Goal: Task Accomplishment & Management: Manage account settings

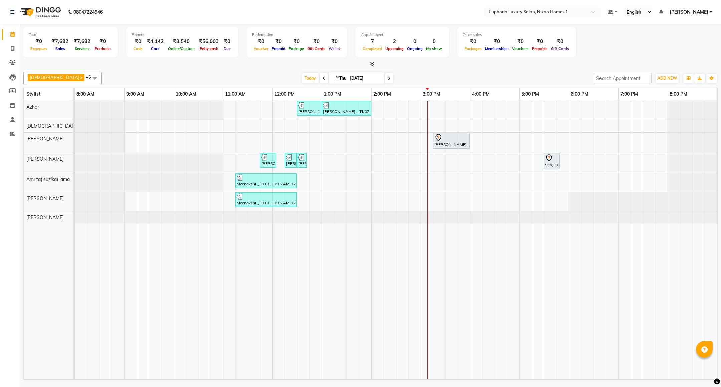
click at [438, 203] on div "Raj ., TK02, 12:30 PM-01:00 PM, EP-Epres M Raj ., TK02, 01:00 PM-02:00 PM, EP-A…" at bounding box center [396, 240] width 642 height 278
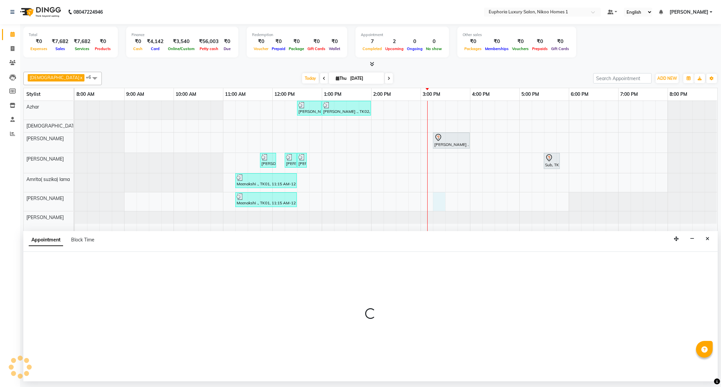
select select "74089"
select select "915"
select select "tentative"
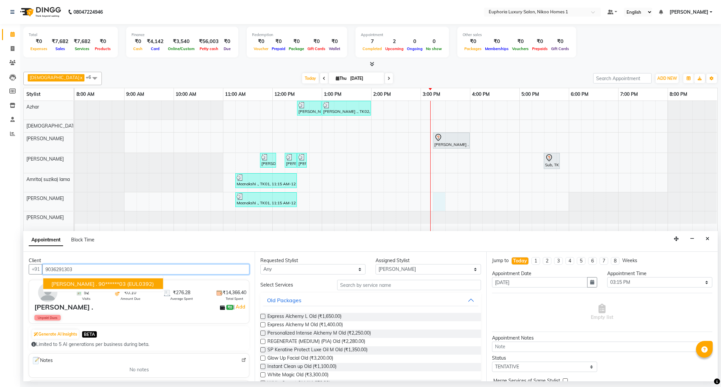
click at [127, 283] on span "(EUL0392)" at bounding box center [140, 283] width 27 height 7
type input "90******03"
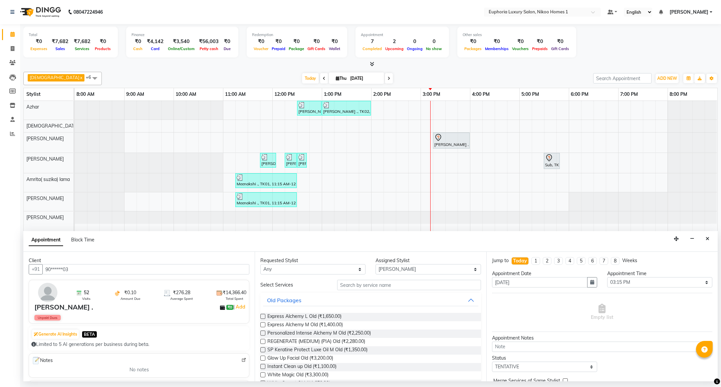
click at [392, 287] on input "text" at bounding box center [408, 285] width 143 height 10
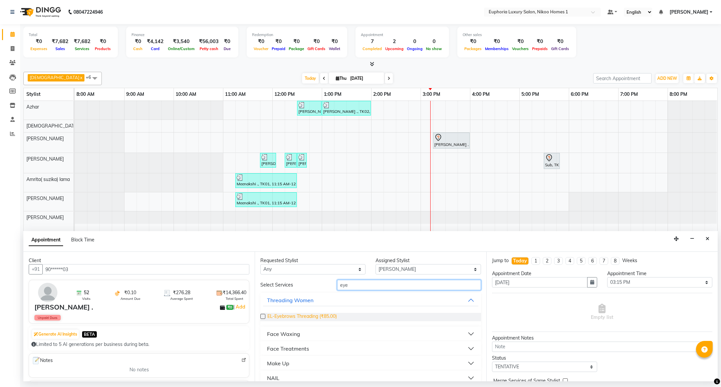
type input "eye"
click at [320, 316] on span "EL-Eyebrows Threading (₹85.00)" at bounding box center [301, 317] width 69 height 8
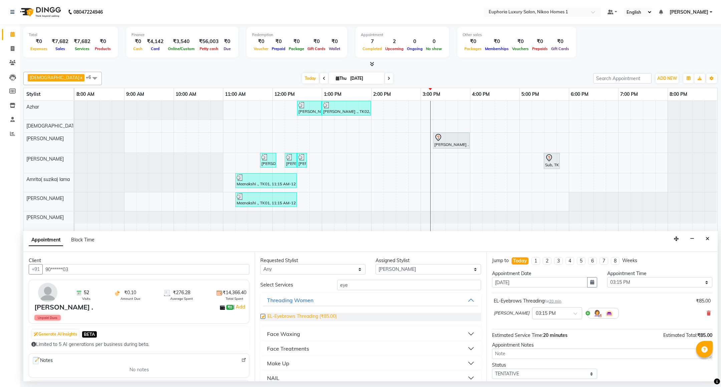
checkbox input "false"
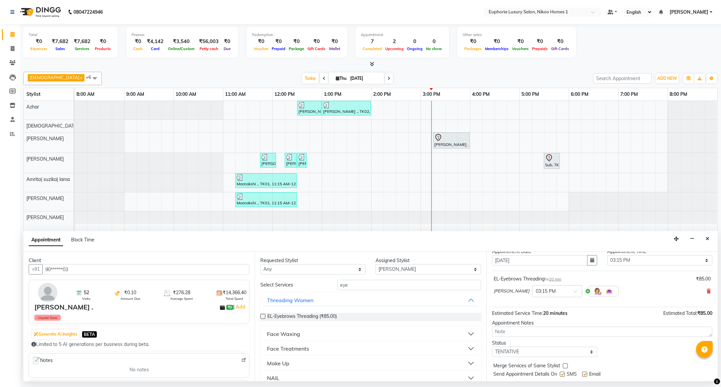
scroll to position [41, 0]
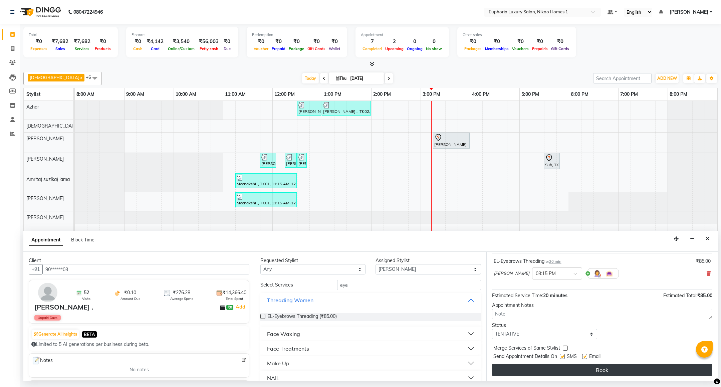
click at [642, 370] on button "Book" at bounding box center [602, 370] width 220 height 12
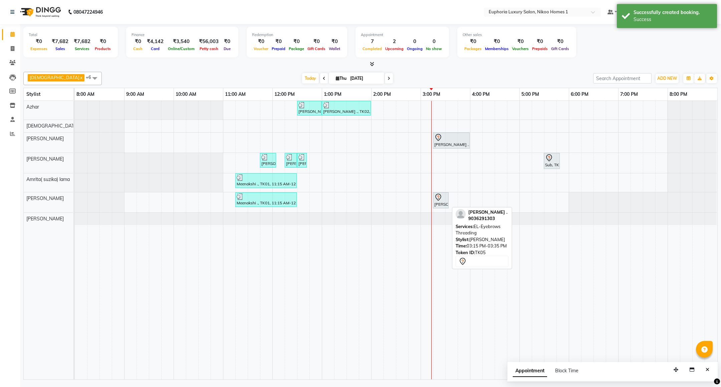
click at [439, 203] on div "Maansi ., TK05, 03:15 PM-03:35 PM, EL-Eyebrows Threading" at bounding box center [440, 200] width 14 height 14
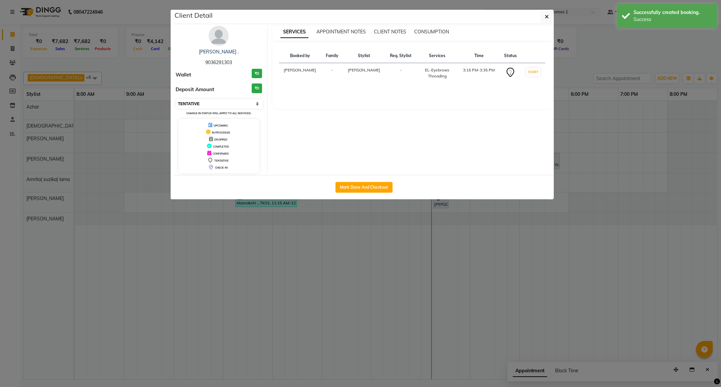
click at [232, 102] on select "Select IN SERVICE CONFIRMED TENTATIVE CHECK IN MARK DONE DROPPED UPCOMING" at bounding box center [219, 103] width 86 height 9
select select "8"
click at [176, 99] on select "Select IN SERVICE CONFIRMED TENTATIVE CHECK IN MARK DONE DROPPED UPCOMING" at bounding box center [219, 103] width 86 height 9
drag, startPoint x: 545, startPoint y: 17, endPoint x: 540, endPoint y: 37, distance: 20.2
click at [545, 17] on icon "button" at bounding box center [547, 16] width 4 height 5
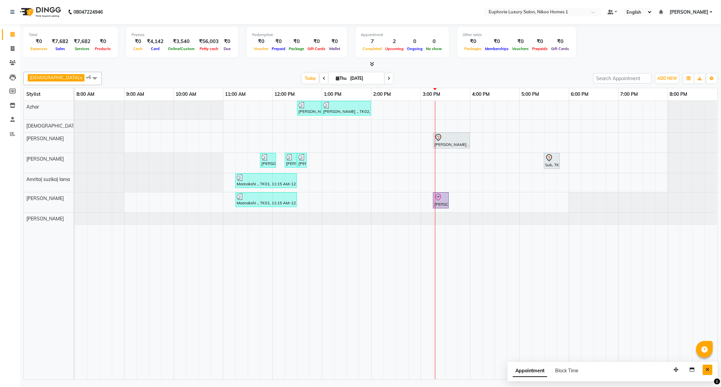
click at [706, 372] on icon "Close" at bounding box center [707, 369] width 4 height 5
click at [451, 125] on div "Raj ., TK02, 12:30 PM-01:00 PM, EP-Epres M Raj ., TK02, 01:00 PM-02:00 PM, EP-A…" at bounding box center [396, 240] width 642 height 278
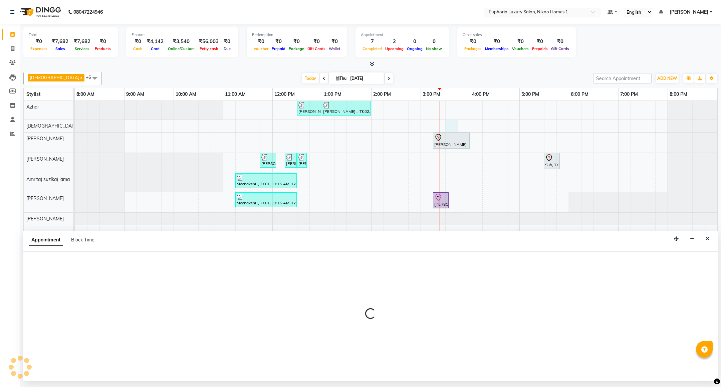
select select "85373"
select select "930"
select select "tentative"
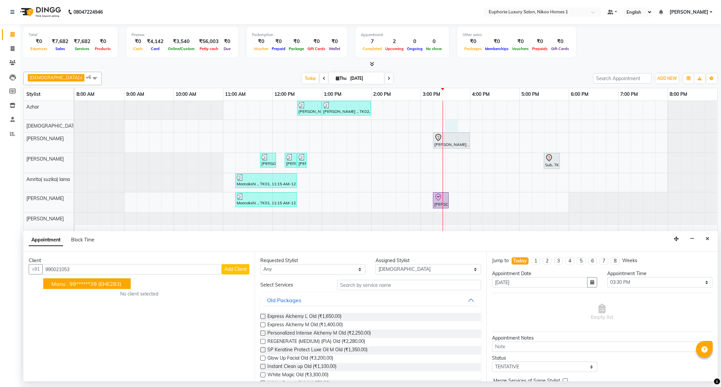
click at [107, 278] on ngb-typeahead-window "Manu . 99******39 (EHE283)" at bounding box center [87, 283] width 88 height 17
click at [106, 282] on span "(EHE283)" at bounding box center [109, 283] width 23 height 7
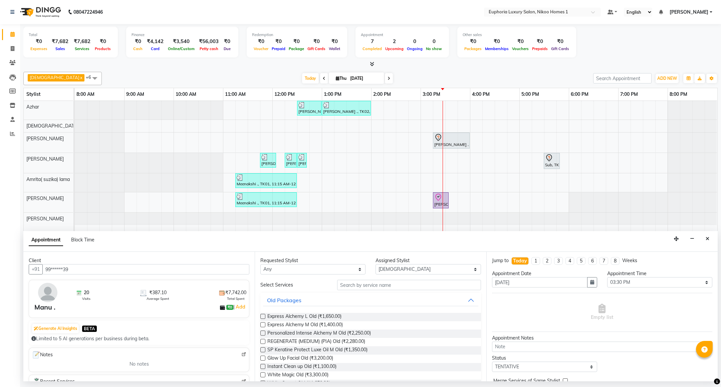
type input "99******39"
click at [383, 281] on input "text" at bounding box center [408, 285] width 143 height 10
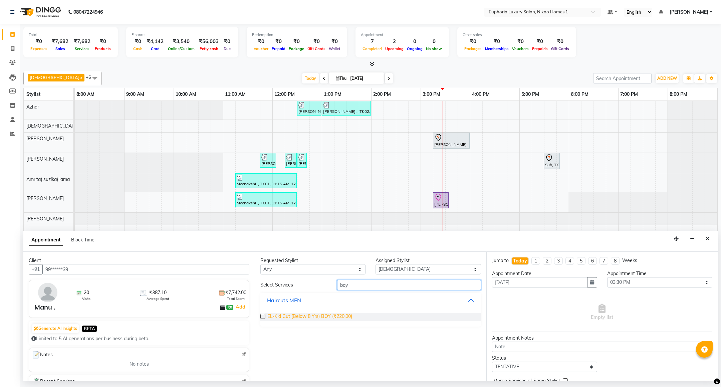
type input "boy"
click at [322, 314] on span "EL-Kid Cut (Below 8 Yrs) BOY (₹220.00)" at bounding box center [309, 317] width 85 height 8
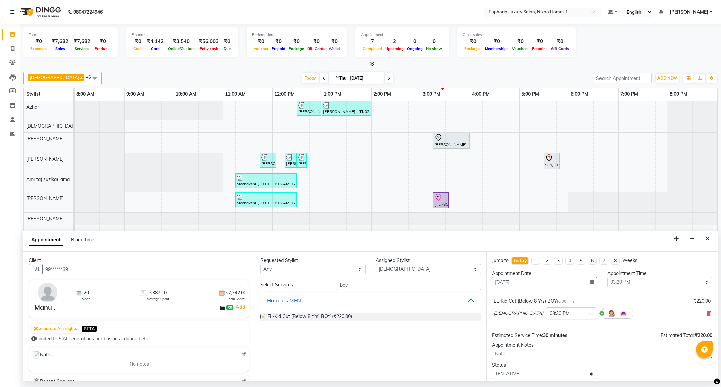
checkbox input "false"
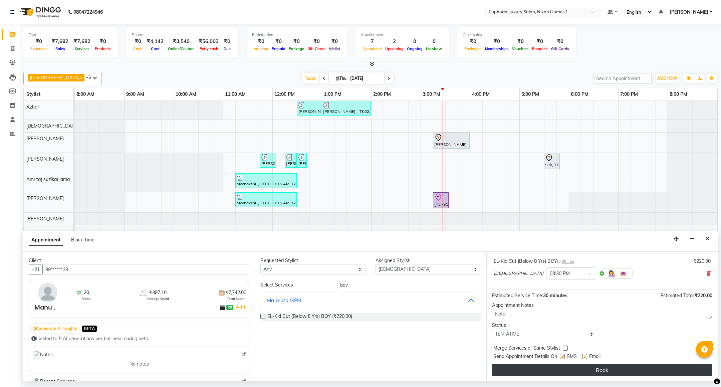
click at [623, 373] on button "Book" at bounding box center [602, 370] width 220 height 12
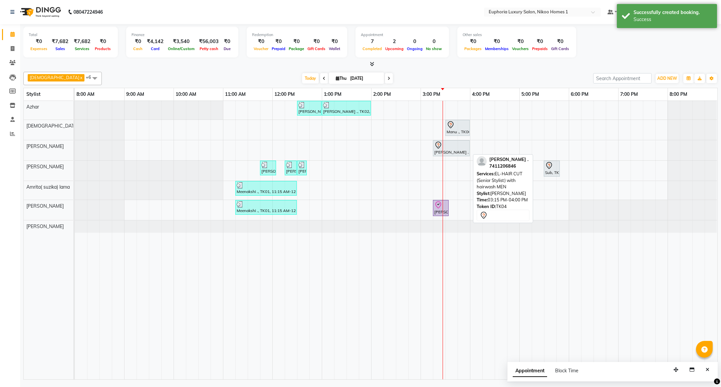
click at [448, 146] on div at bounding box center [451, 145] width 34 height 8
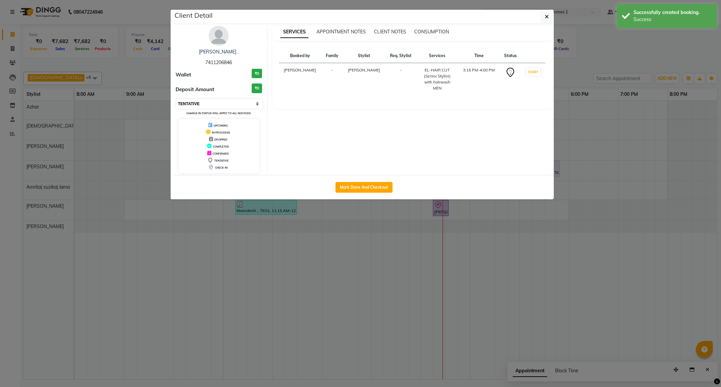
click at [209, 105] on select "Select IN SERVICE CONFIRMED TENTATIVE CHECK IN MARK DONE DROPPED UPCOMING" at bounding box center [219, 103] width 86 height 9
select select "8"
click at [176, 99] on select "Select IN SERVICE CONFIRMED TENTATIVE CHECK IN MARK DONE DROPPED UPCOMING" at bounding box center [219, 103] width 86 height 9
click at [545, 16] on icon "button" at bounding box center [547, 16] width 4 height 5
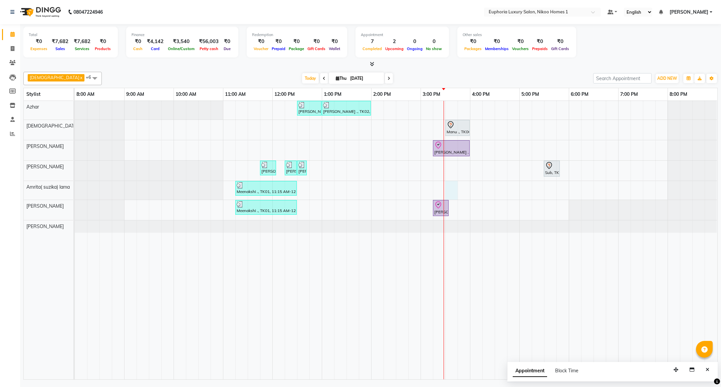
click at [454, 189] on div "Raj ., TK02, 12:30 PM-01:00 PM, EP-Epres M Raj ., TK02, 01:00 PM-02:00 PM, EP-A…" at bounding box center [396, 240] width 642 height 278
select select "74231"
select select "tentative"
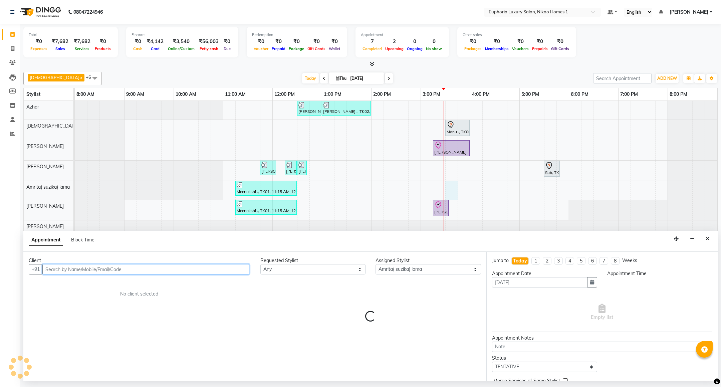
select select "930"
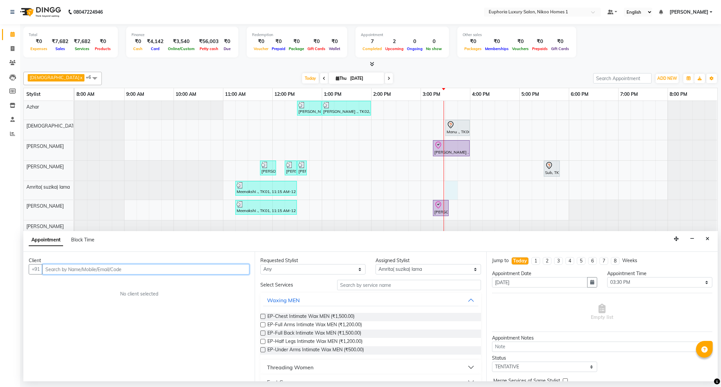
click at [227, 271] on input "text" at bounding box center [145, 269] width 207 height 10
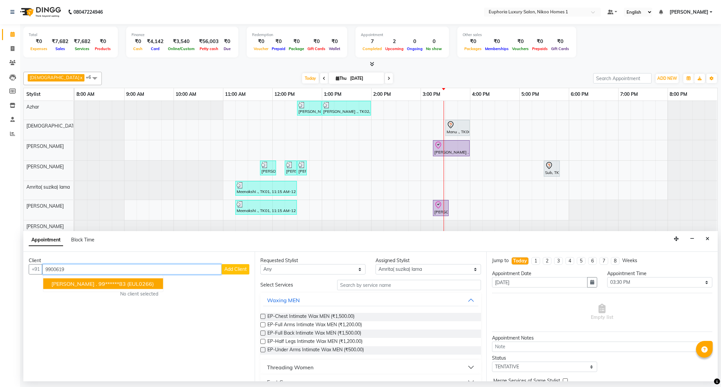
click at [100, 284] on ngb-highlight "99******83" at bounding box center [111, 283] width 27 height 7
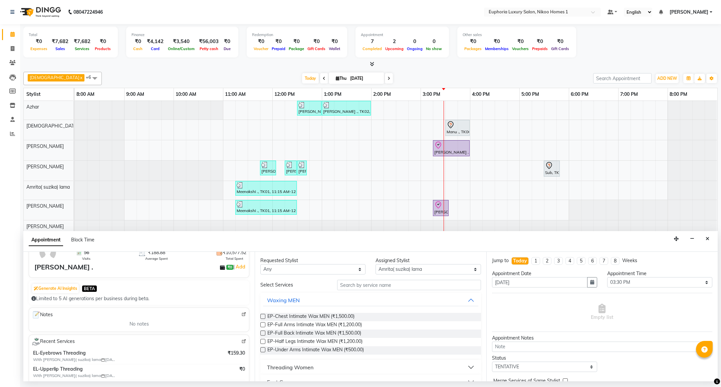
scroll to position [50, 0]
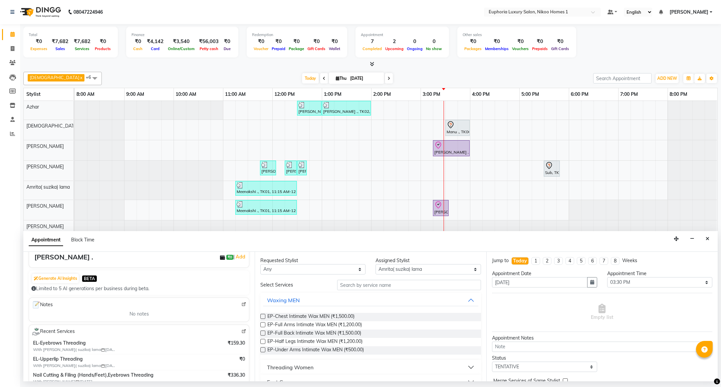
type input "99******83"
click at [364, 285] on input "text" at bounding box center [408, 285] width 143 height 10
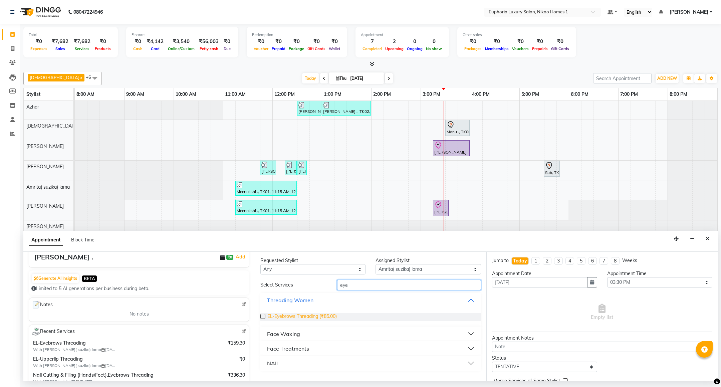
type input "eye"
click at [309, 317] on span "EL-Eyebrows Threading (₹85.00)" at bounding box center [301, 317] width 69 height 8
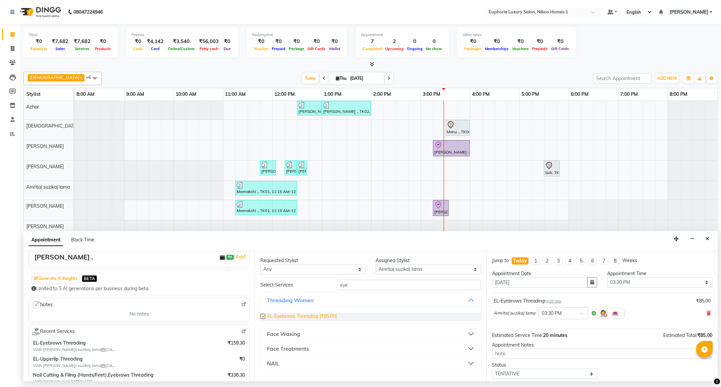
checkbox input "false"
drag, startPoint x: 356, startPoint y: 287, endPoint x: 278, endPoint y: 293, distance: 78.4
click at [278, 293] on div "Select Services eye Threading Women EL-Eyebrows Threading (₹85.00) Face Waxing …" at bounding box center [370, 325] width 220 height 91
type input "upp"
click at [286, 318] on span "EL-Upperlip Threading (₹50.00)" at bounding box center [300, 317] width 66 height 8
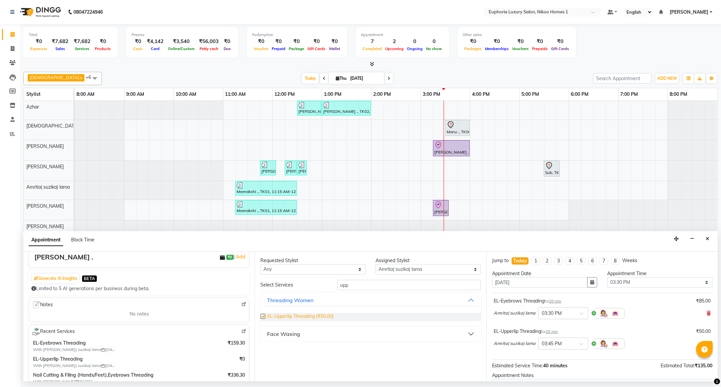
checkbox input "false"
drag, startPoint x: 373, startPoint y: 285, endPoint x: 294, endPoint y: 285, distance: 79.7
click at [294, 285] on div "Select Services upp" at bounding box center [370, 285] width 230 height 10
type input "cut"
click at [318, 326] on span "EP-Nail Cutting & Filing (Hands/Feet) Lacquer (₹200.00)" at bounding box center [326, 325] width 119 height 8
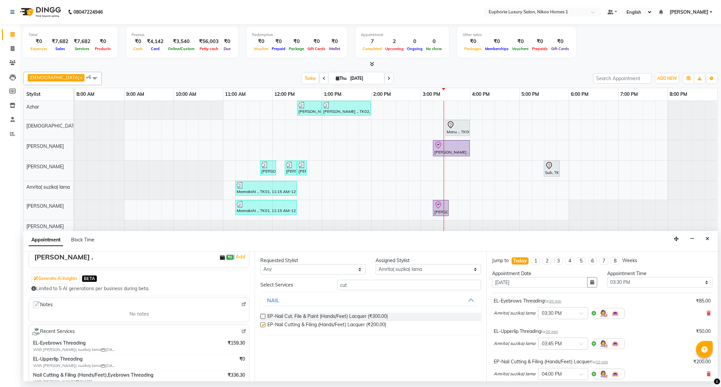
checkbox input "false"
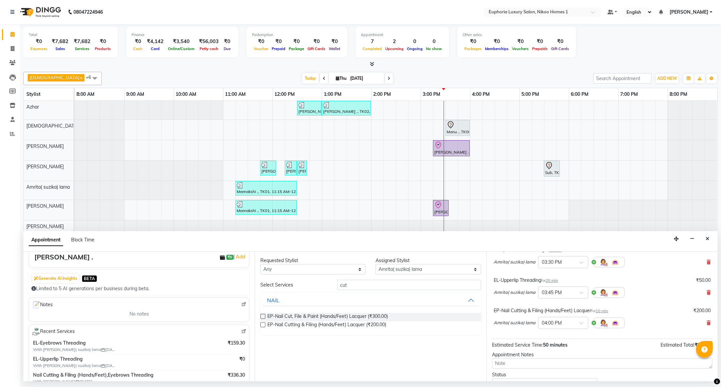
scroll to position [101, 0]
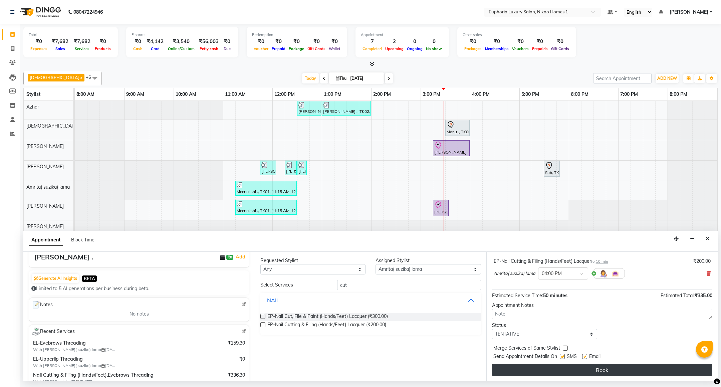
click at [605, 369] on button "Book" at bounding box center [602, 370] width 220 height 12
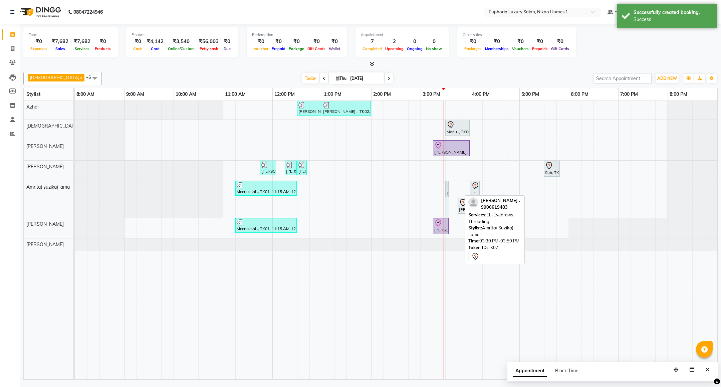
drag, startPoint x: 459, startPoint y: 187, endPoint x: 454, endPoint y: 187, distance: 4.3
click at [454, 187] on div "Raj ., TK02, 12:30 PM-01:00 PM, EP-Epres M Raj ., TK02, 01:00 PM-02:00 PM, EP-A…" at bounding box center [396, 240] width 642 height 278
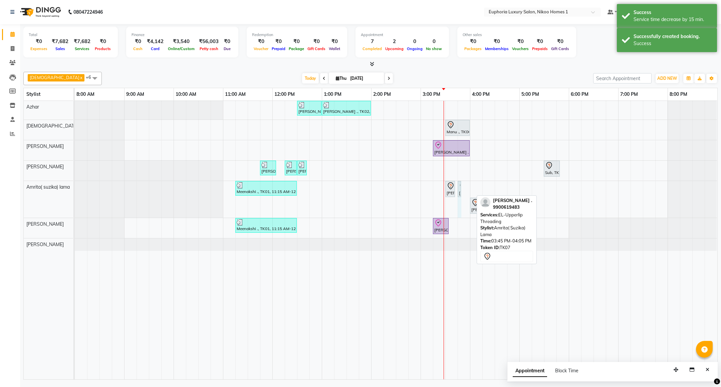
drag, startPoint x: 472, startPoint y: 190, endPoint x: 466, endPoint y: 190, distance: 6.0
click at [466, 190] on div "Raj ., TK02, 12:30 PM-01:00 PM, EP-Epres M Raj ., TK02, 01:00 PM-02:00 PM, EP-A…" at bounding box center [396, 240] width 642 height 278
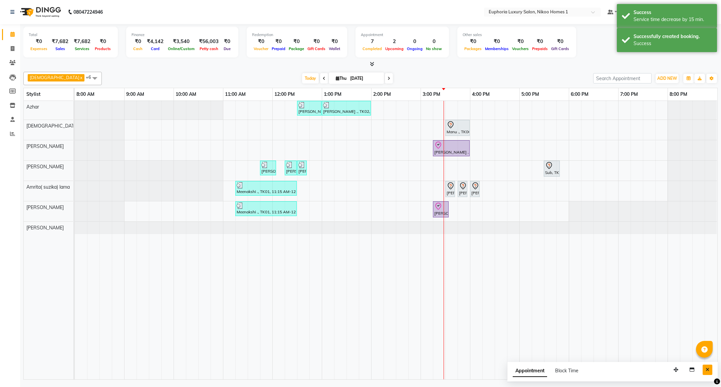
click at [711, 368] on button "Close" at bounding box center [707, 369] width 10 height 10
drag, startPoint x: 450, startPoint y: 190, endPoint x: 493, endPoint y: 190, distance: 43.0
click at [494, 192] on div "Raj ., TK02, 12:30 PM-01:00 PM, EP-Epres M Raj ., TK02, 01:00 PM-02:00 PM, EP-A…" at bounding box center [396, 240] width 642 height 278
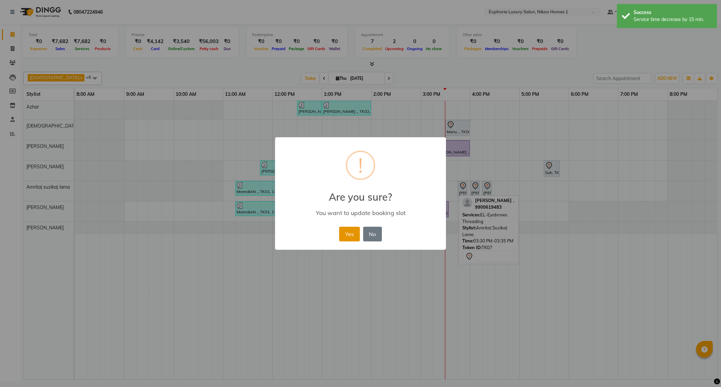
click at [346, 232] on button "Yes" at bounding box center [349, 234] width 20 height 15
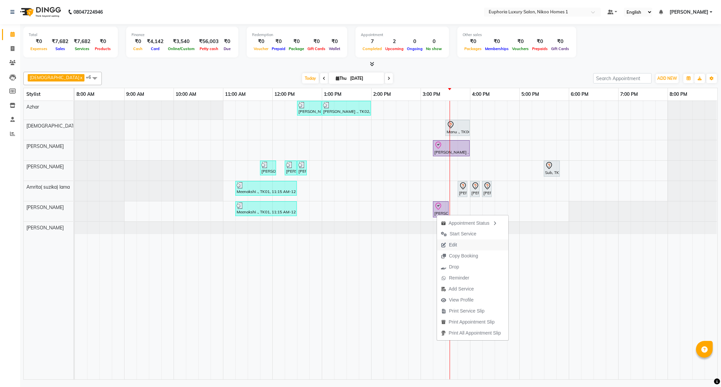
click at [464, 243] on button "Edit" at bounding box center [472, 244] width 71 height 11
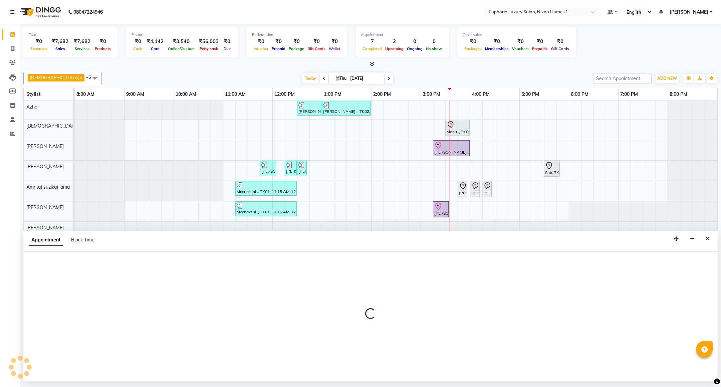
select select "tentative"
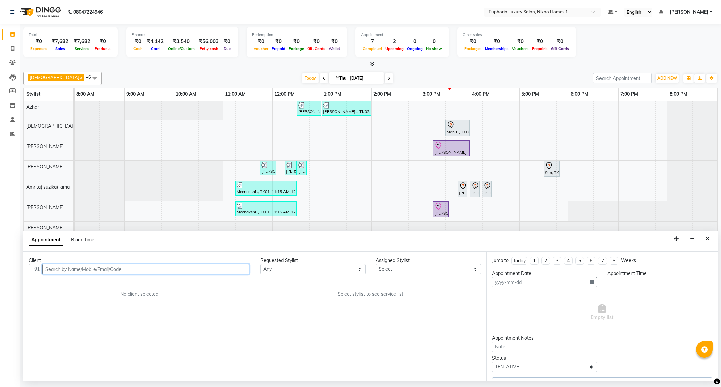
type input "[DATE]"
select select "74089"
select select "check-in"
select select "915"
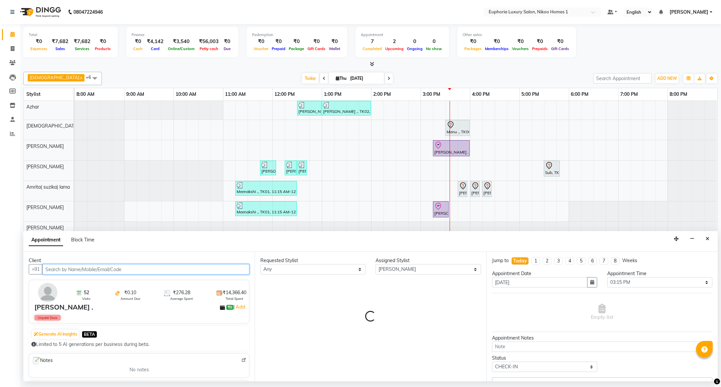
select select "4025"
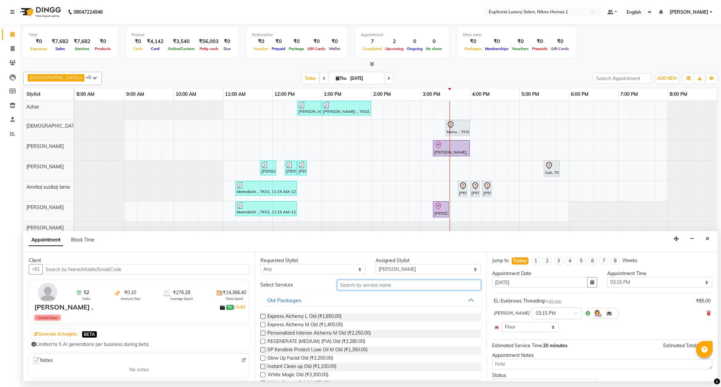
click at [349, 287] on input "text" at bounding box center [408, 285] width 143 height 10
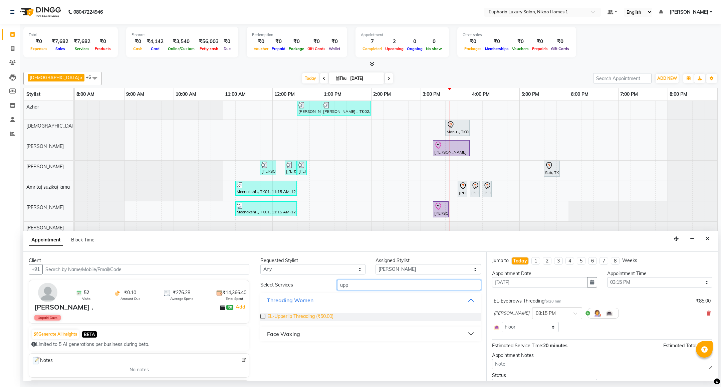
type input "upp"
click at [315, 316] on span "EL-Upperlip Threading (₹50.00)" at bounding box center [300, 317] width 66 height 8
checkbox input "false"
drag, startPoint x: 363, startPoint y: 286, endPoint x: 308, endPoint y: 292, distance: 55.4
click at [312, 293] on div "Select Services upp Threading Women EL-Upperlip Threading (₹50.00) Face Waxing" at bounding box center [370, 310] width 220 height 61
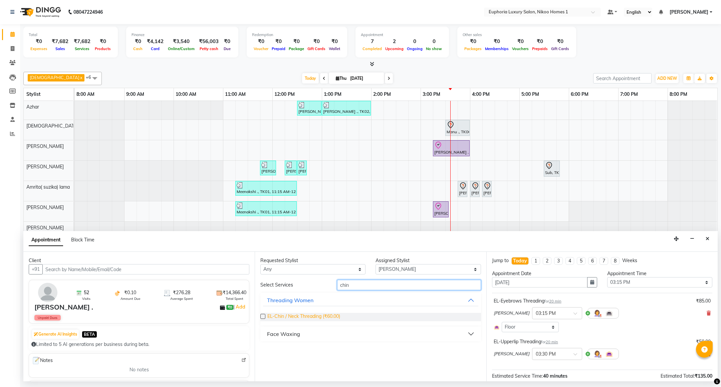
type input "chin"
click at [310, 319] on span "EL-Chin / Neck Threading (₹60.00)" at bounding box center [303, 317] width 73 height 8
checkbox input "false"
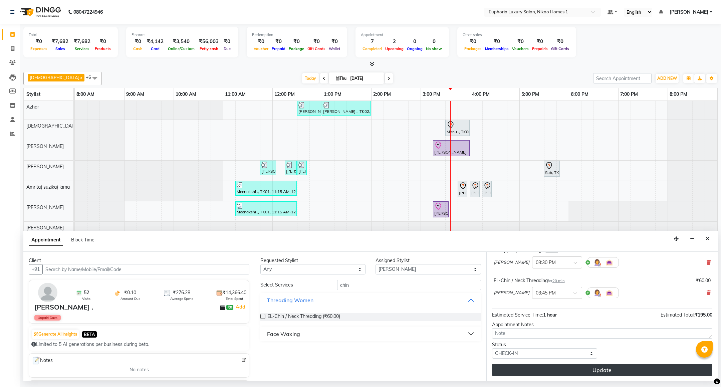
click at [619, 369] on button "Update" at bounding box center [602, 370] width 220 height 12
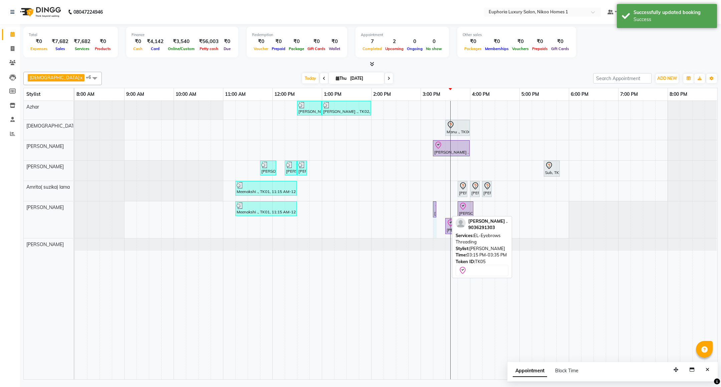
drag, startPoint x: 447, startPoint y: 210, endPoint x: 441, endPoint y: 209, distance: 6.7
click at [441, 209] on div "Raj ., TK02, 12:30 PM-01:00 PM, EP-Epres M Raj ., TK02, 01:00 PM-02:00 PM, EP-A…" at bounding box center [396, 240] width 642 height 278
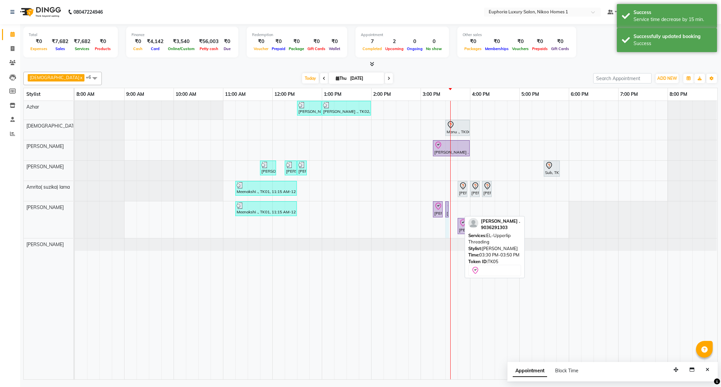
drag, startPoint x: 460, startPoint y: 208, endPoint x: 450, endPoint y: 208, distance: 9.4
click at [450, 208] on div "Raj ., TK02, 12:30 PM-01:00 PM, EP-Epres M Raj ., TK02, 01:00 PM-02:00 PM, EP-A…" at bounding box center [396, 240] width 642 height 278
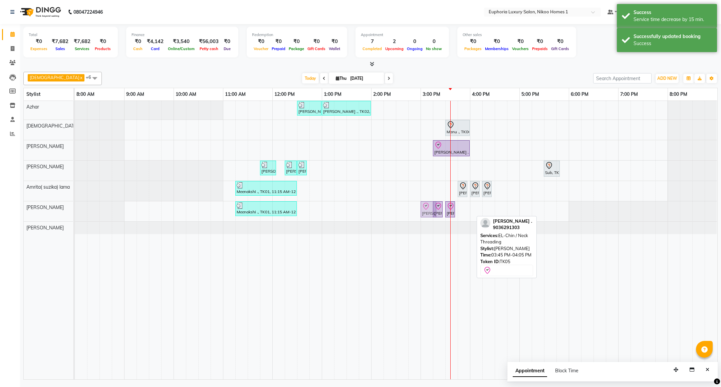
drag, startPoint x: 465, startPoint y: 210, endPoint x: 422, endPoint y: 208, distance: 43.1
click at [75, 208] on div "Meenakshi ., TK01, 11:15 AM-12:30 PM, EP-Cookies & Cup Cake Pedi Maansi ., TK05…" at bounding box center [75, 211] width 0 height 20
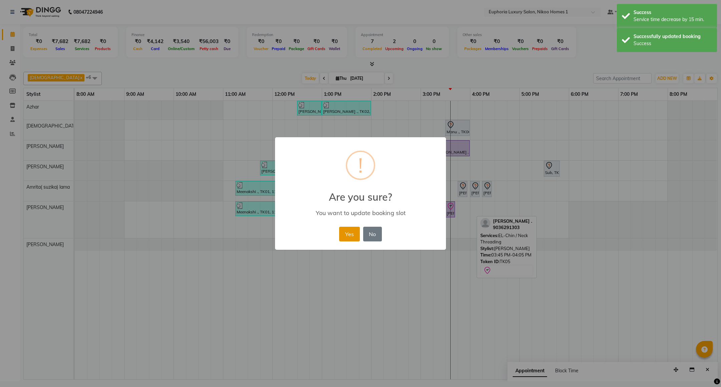
click at [343, 233] on button "Yes" at bounding box center [349, 234] width 20 height 15
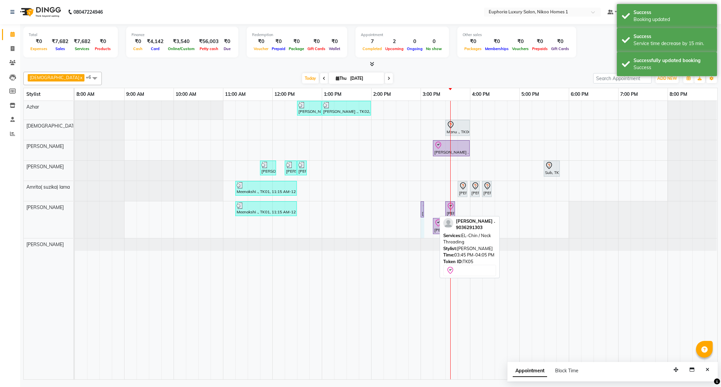
drag, startPoint x: 434, startPoint y: 209, endPoint x: 426, endPoint y: 207, distance: 8.3
click at [426, 207] on div "Raj ., TK02, 12:30 PM-01:00 PM, EP-Epres M Raj ., TK02, 01:00 PM-02:00 PM, EP-A…" at bounding box center [396, 240] width 642 height 278
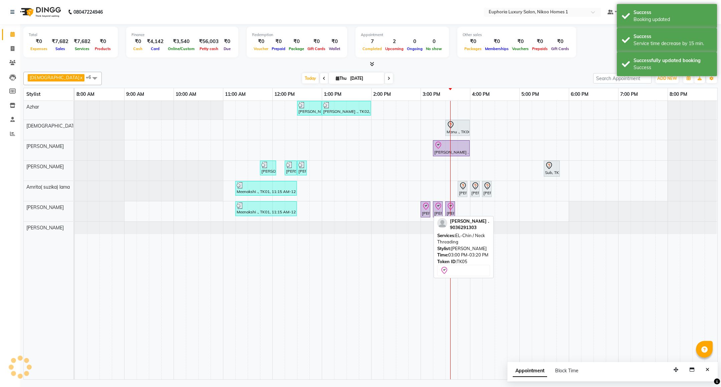
click at [426, 209] on icon at bounding box center [426, 206] width 8 height 8
select select "8"
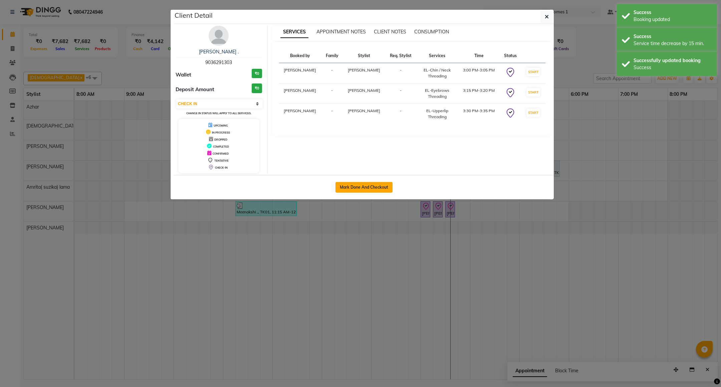
click at [381, 188] on button "Mark Done And Checkout" at bounding box center [363, 187] width 57 height 11
select select "7987"
select select "service"
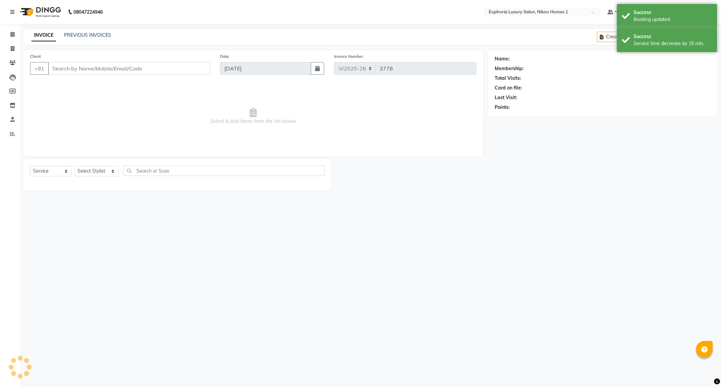
type input "90******03"
select select "74089"
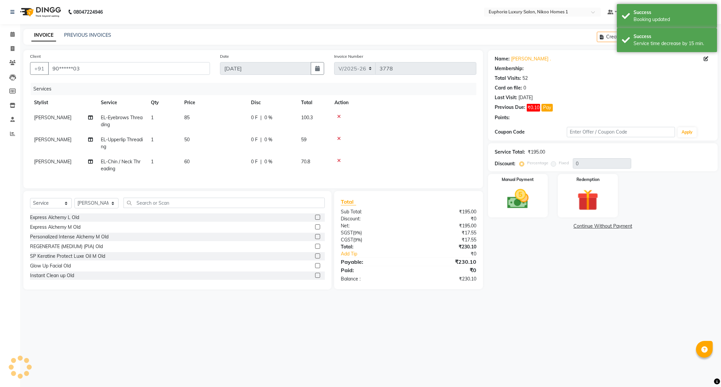
select select "1: Object"
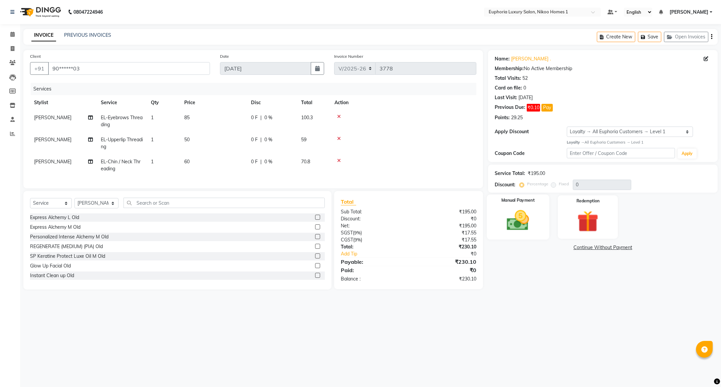
click at [505, 222] on img at bounding box center [517, 221] width 36 height 26
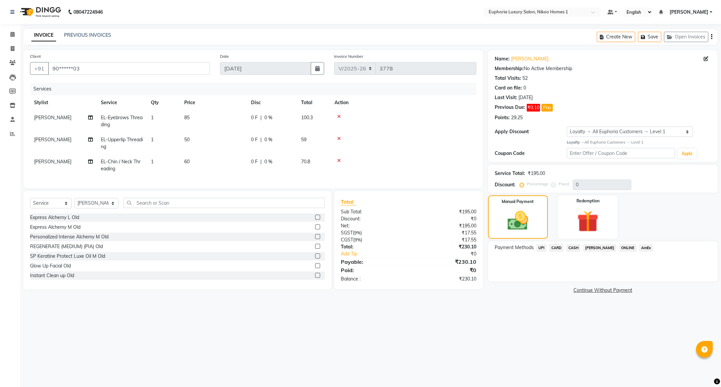
click at [541, 248] on span "UPI" at bounding box center [541, 248] width 10 height 8
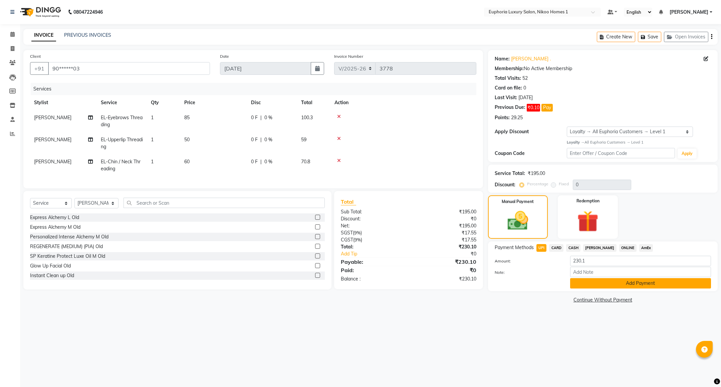
click at [591, 283] on button "Add Payment" at bounding box center [640, 283] width 141 height 10
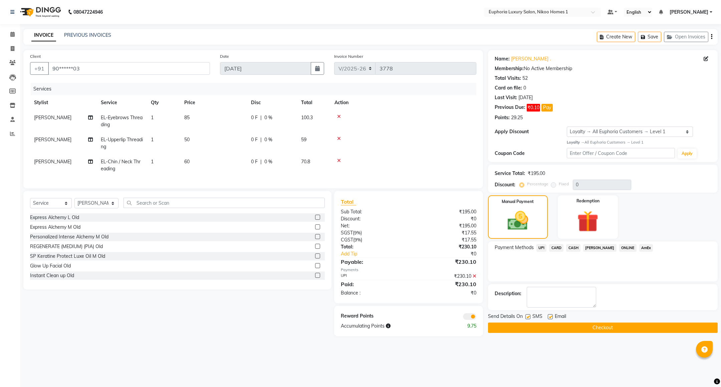
click at [599, 329] on button "Checkout" at bounding box center [603, 327] width 230 height 10
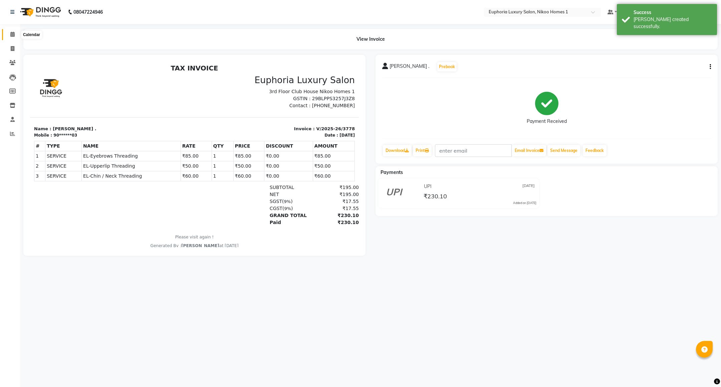
click at [12, 31] on span at bounding box center [13, 35] width 12 height 8
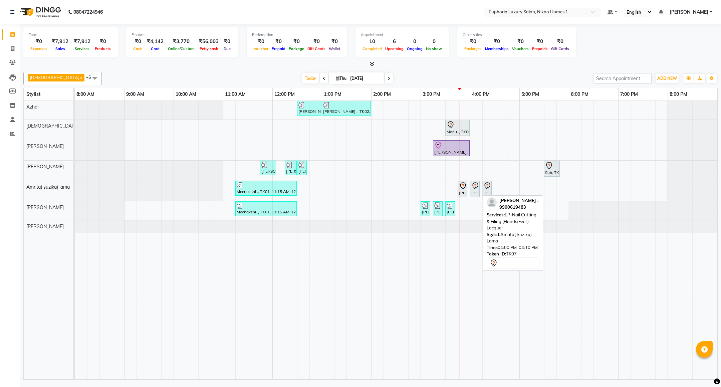
click at [474, 194] on div "[PERSON_NAME] ., TK07, 04:00 PM-04:10 PM, EP-Nail Cutting & Filing (Hands/Feet)…" at bounding box center [474, 189] width 8 height 14
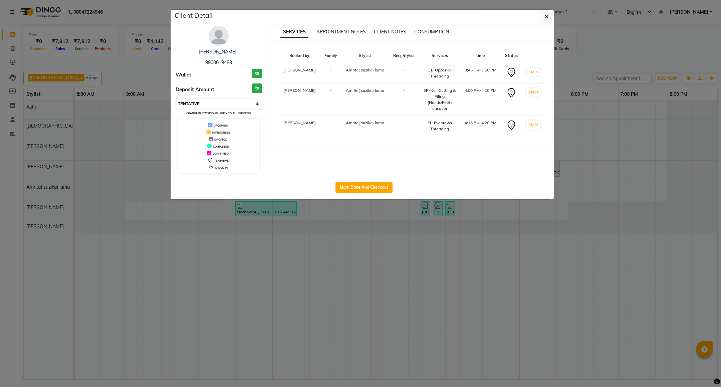
click at [215, 107] on select "Select IN SERVICE CONFIRMED TENTATIVE CHECK IN MARK DONE DROPPED UPCOMING" at bounding box center [219, 103] width 86 height 9
select select "8"
click at [176, 99] on select "Select IN SERVICE CONFIRMED TENTATIVE CHECK IN MARK DONE DROPPED UPCOMING" at bounding box center [219, 103] width 86 height 9
click at [545, 20] on span "button" at bounding box center [547, 16] width 4 height 7
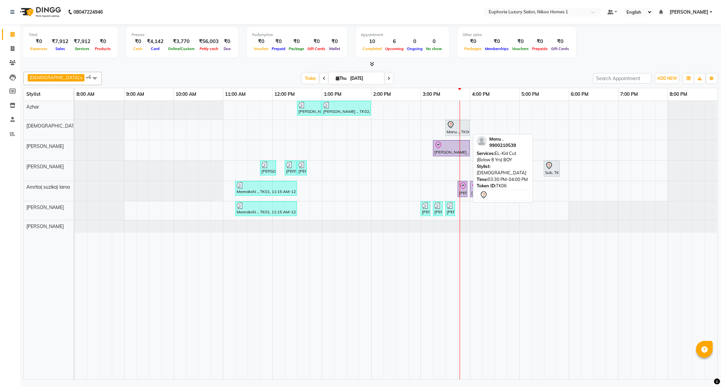
click at [450, 131] on div "Manu ., TK06, 03:30 PM-04:00 PM, EL-Kid Cut (Below 8 Yrs) BOY" at bounding box center [457, 128] width 23 height 14
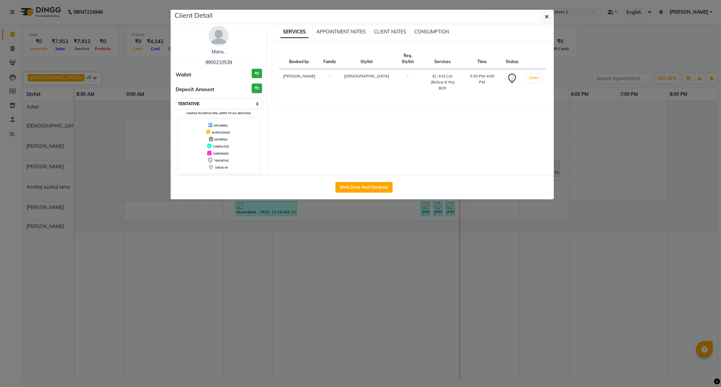
click at [210, 106] on select "Select IN SERVICE CONFIRMED TENTATIVE CHECK IN MARK DONE DROPPED UPCOMING" at bounding box center [219, 103] width 86 height 9
select select "8"
click at [176, 99] on select "Select IN SERVICE CONFIRMED TENTATIVE CHECK IN MARK DONE DROPPED UPCOMING" at bounding box center [219, 103] width 86 height 9
click at [545, 19] on icon "button" at bounding box center [547, 16] width 4 height 5
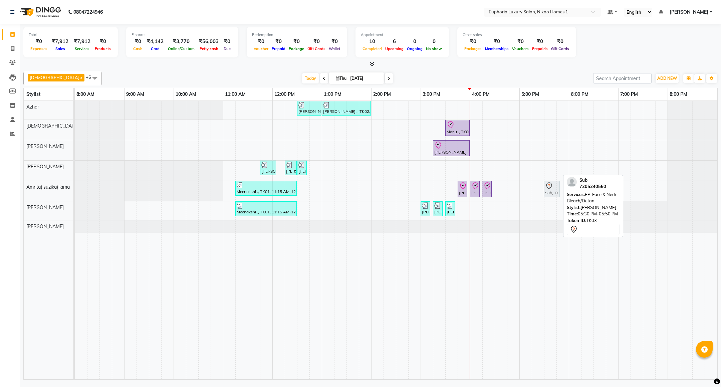
drag, startPoint x: 552, startPoint y: 171, endPoint x: 554, endPoint y: 191, distance: 19.5
click at [554, 191] on tbody "Raj ., TK02, 12:30 PM-01:00 PM, EP-Epres M Raj ., TK02, 01:00 PM-02:00 PM, EP-A…" at bounding box center [396, 167] width 642 height 132
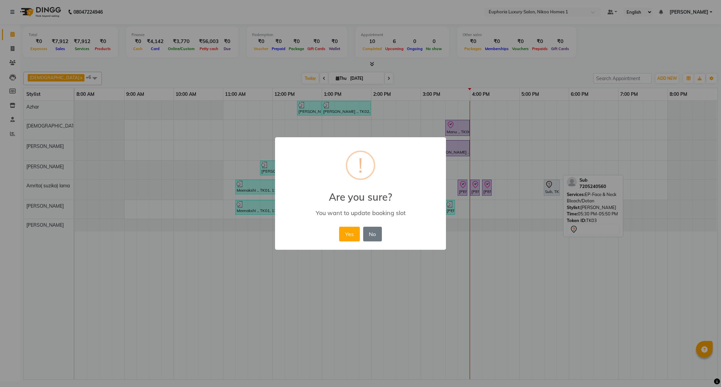
click at [338, 235] on div "Yes No No" at bounding box center [360, 234] width 46 height 18
click at [351, 230] on button "Yes" at bounding box center [349, 234] width 20 height 15
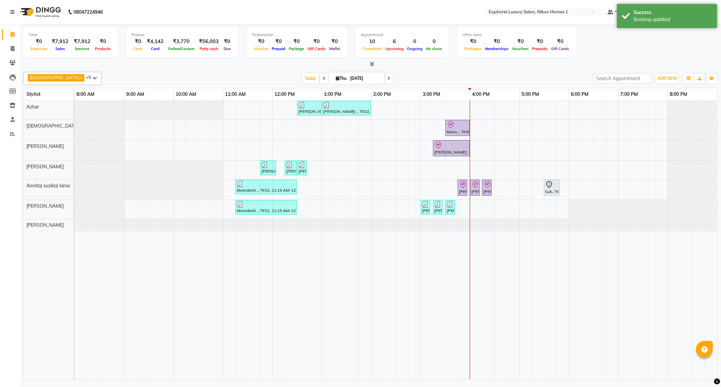
click at [487, 173] on div "Raj ., TK02, 12:30 PM-01:00 PM, EP-Epres M Raj ., TK02, 01:00 PM-02:00 PM, EP-A…" at bounding box center [396, 240] width 642 height 278
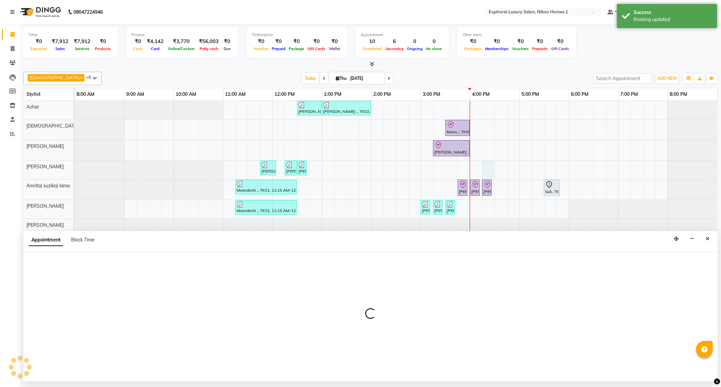
select select "81452"
select select "975"
select select "tentative"
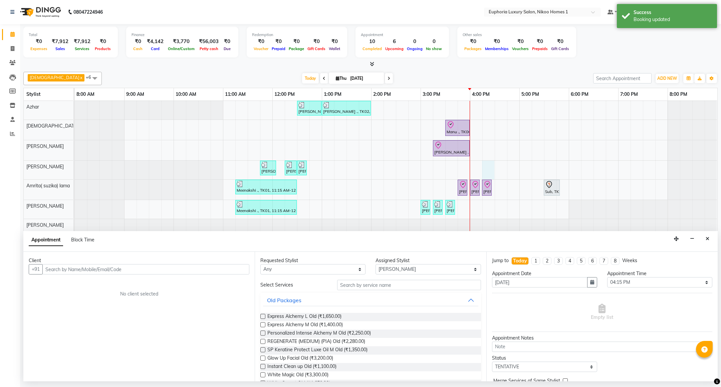
click at [125, 266] on input "text" at bounding box center [145, 269] width 207 height 10
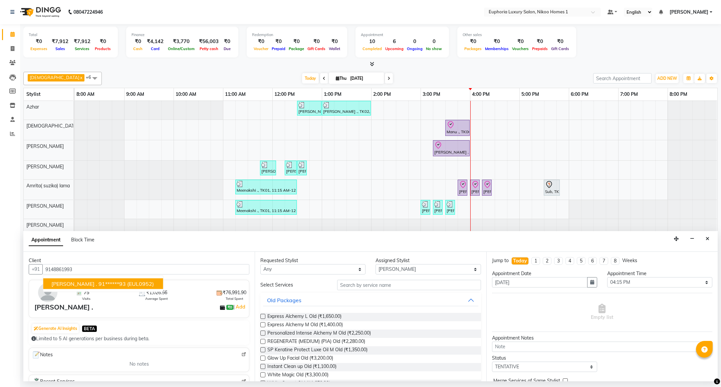
click at [127, 285] on span "(EUL0952)" at bounding box center [140, 283] width 27 height 7
type input "91******93"
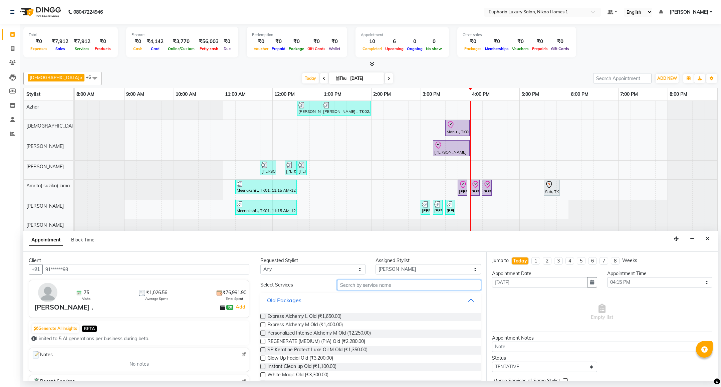
click at [367, 284] on input "text" at bounding box center [408, 285] width 143 height 10
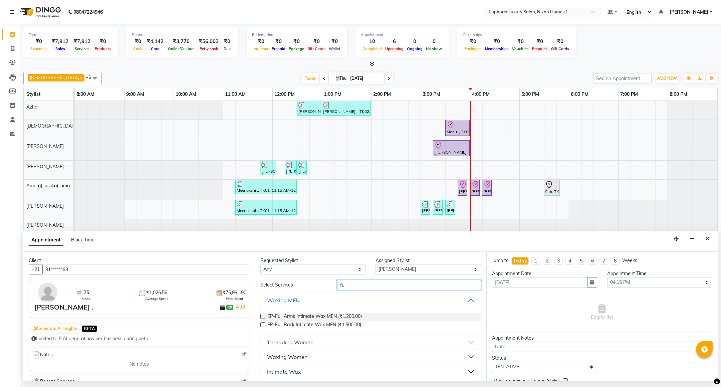
type input "full"
click at [290, 358] on div "Waxing Women" at bounding box center [287, 357] width 40 height 8
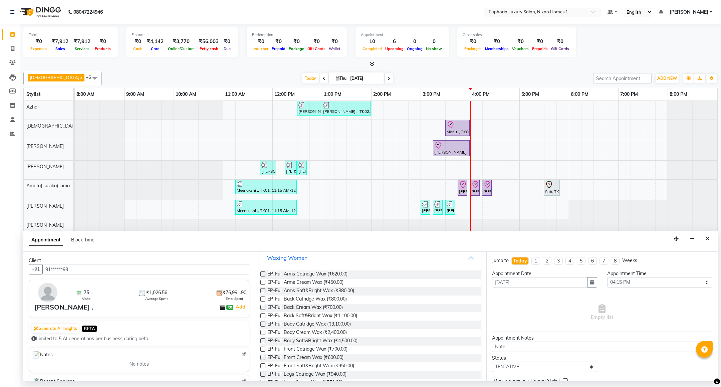
scroll to position [100, 0]
click at [319, 281] on span "EP-Full Arms Cream Wax (₹450.00)" at bounding box center [305, 282] width 76 height 8
checkbox input "false"
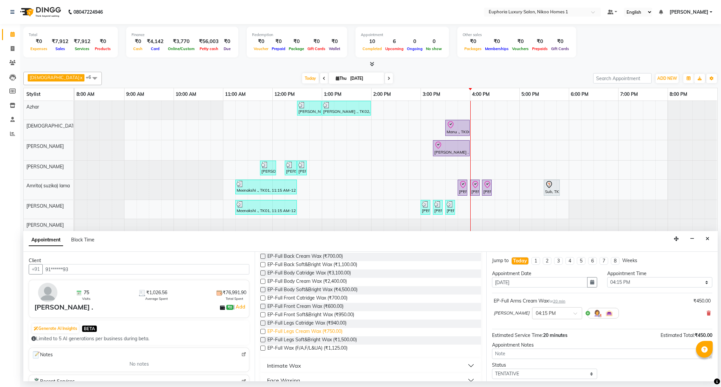
click at [295, 331] on span "EP-Full Legs Cream Wax (₹750.00)" at bounding box center [304, 332] width 75 height 8
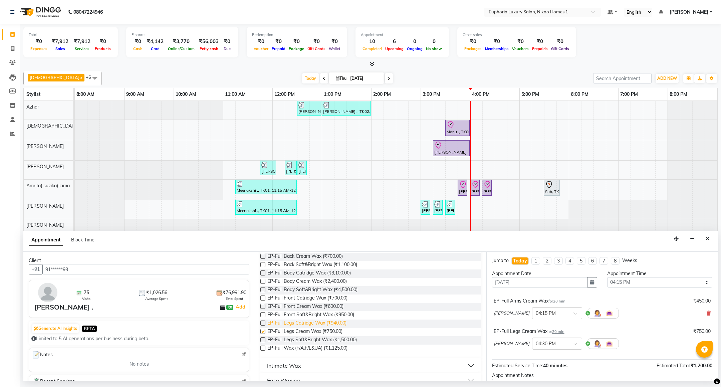
checkbox input "false"
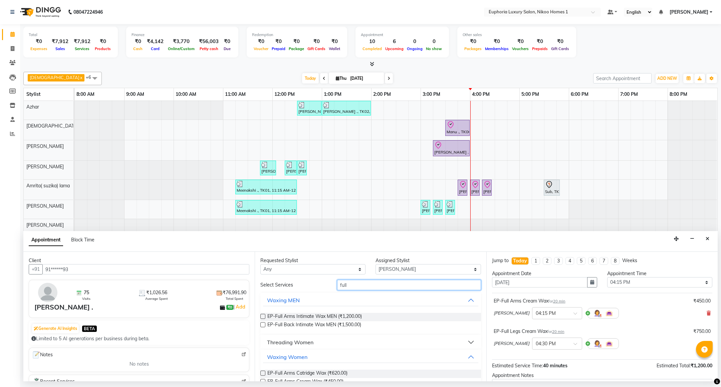
drag, startPoint x: 359, startPoint y: 284, endPoint x: 326, endPoint y: 287, distance: 32.4
click at [327, 287] on div "Select Services full" at bounding box center [370, 285] width 230 height 10
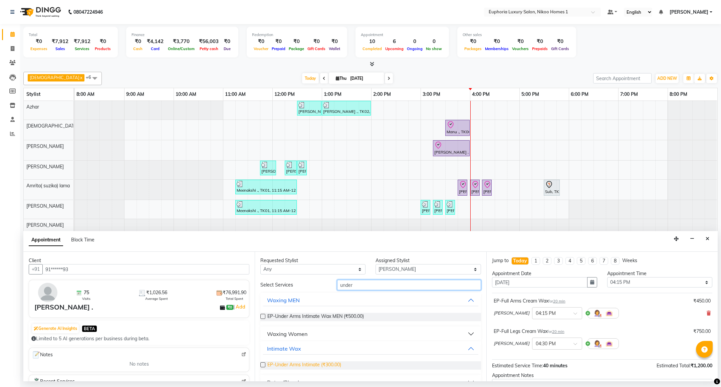
type input "under"
click at [310, 363] on span "EP-Under Arms Intimate (₹300.00)" at bounding box center [304, 365] width 74 height 8
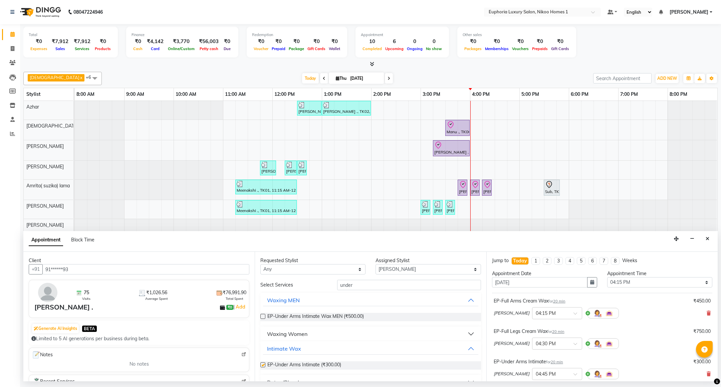
checkbox input "false"
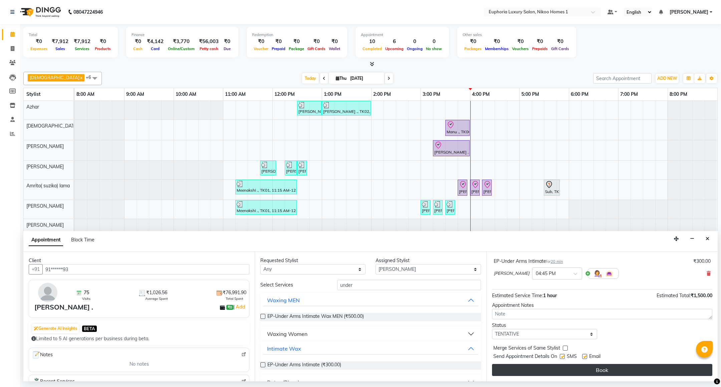
click at [572, 374] on button "Book" at bounding box center [602, 370] width 220 height 12
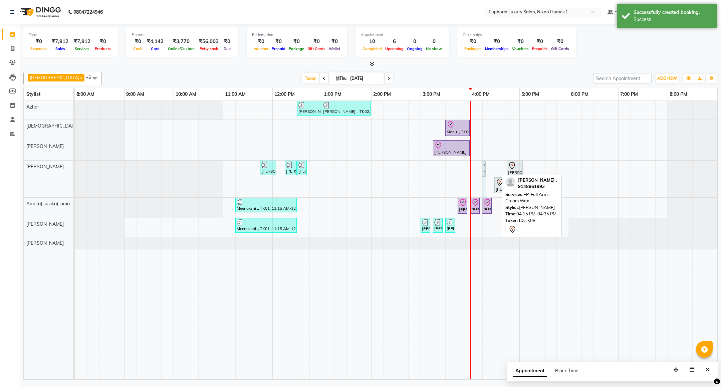
drag, startPoint x: 496, startPoint y: 166, endPoint x: 490, endPoint y: 166, distance: 6.0
click at [490, 166] on div "Raj ., TK02, 12:30 PM-01:00 PM, EP-Epres M Raj ., TK02, 01:00 PM-02:00 PM, EP-A…" at bounding box center [396, 240] width 642 height 278
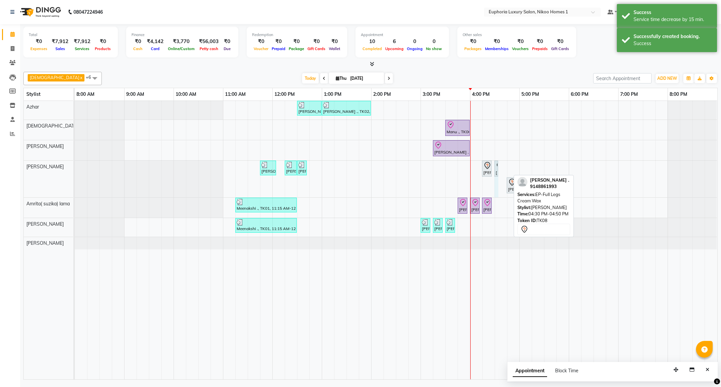
drag, startPoint x: 510, startPoint y: 168, endPoint x: 501, endPoint y: 169, distance: 9.0
click at [501, 169] on div "Raj ., TK02, 12:30 PM-01:00 PM, EP-Epres M Raj ., TK02, 01:00 PM-02:00 PM, EP-A…" at bounding box center [396, 240] width 642 height 278
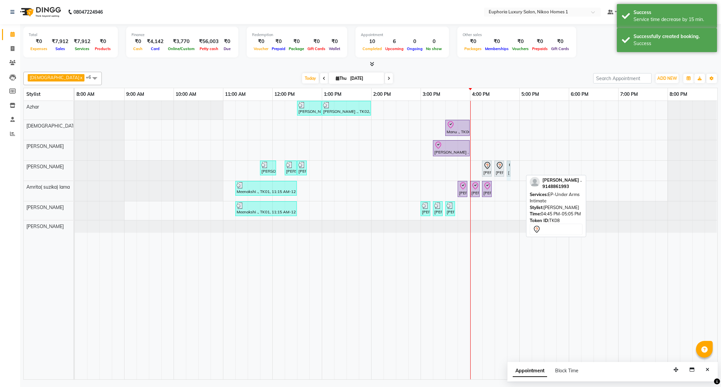
drag, startPoint x: 522, startPoint y: 168, endPoint x: 517, endPoint y: 167, distance: 5.0
click at [517, 167] on div "Raj ., TK02, 12:30 PM-01:00 PM, EP-Epres M Raj ., TK02, 01:00 PM-02:00 PM, EP-A…" at bounding box center [396, 240] width 642 height 278
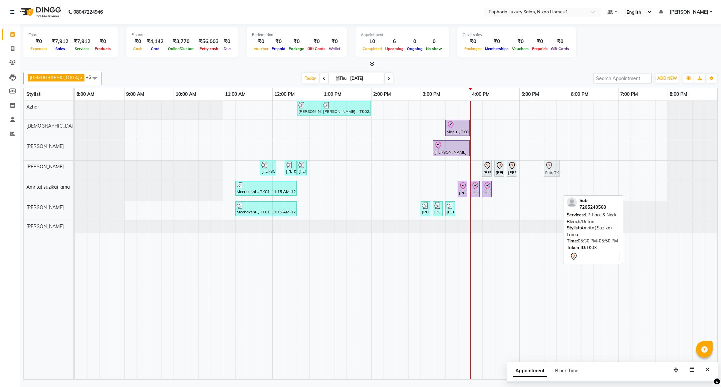
drag, startPoint x: 552, startPoint y: 191, endPoint x: 554, endPoint y: 179, distance: 11.2
click at [554, 179] on div "Raj ., TK02, 12:30 PM-01:00 PM, EP-Epres M Raj ., TK02, 01:00 PM-02:00 PM, EP-A…" at bounding box center [396, 240] width 642 height 278
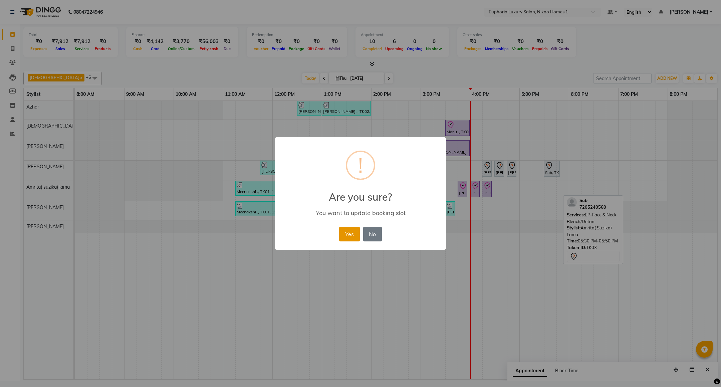
click at [342, 235] on button "Yes" at bounding box center [349, 234] width 20 height 15
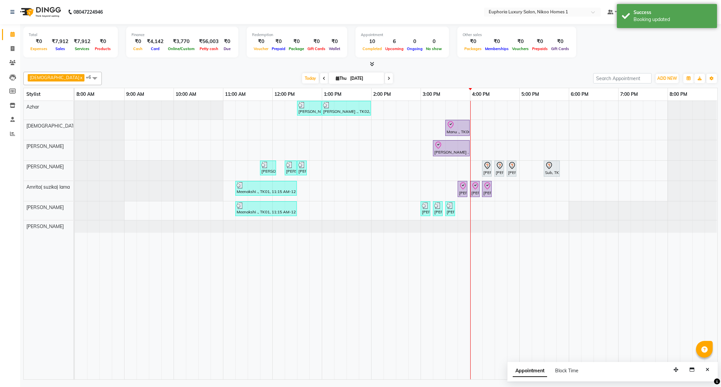
click at [547, 109] on div "Raj ., TK02, 12:30 PM-01:00 PM, EP-Epres M Raj ., TK02, 01:00 PM-02:00 PM, EP-A…" at bounding box center [396, 240] width 642 height 278
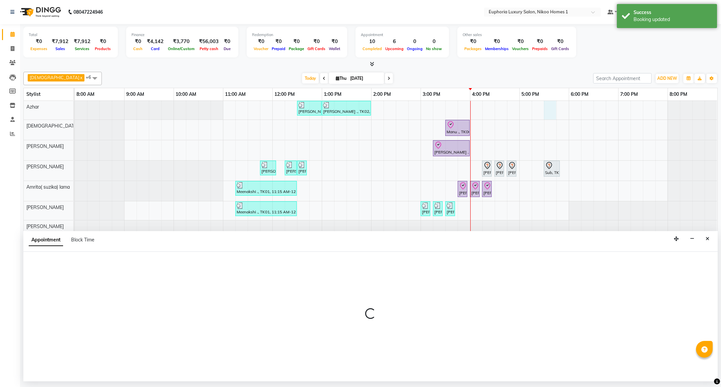
select select "78112"
select select "tentative"
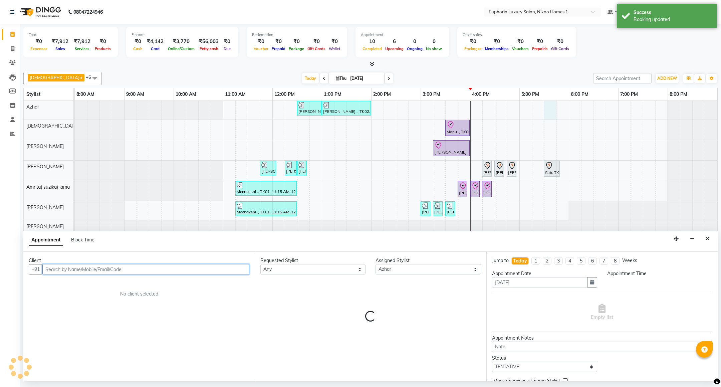
select select "1050"
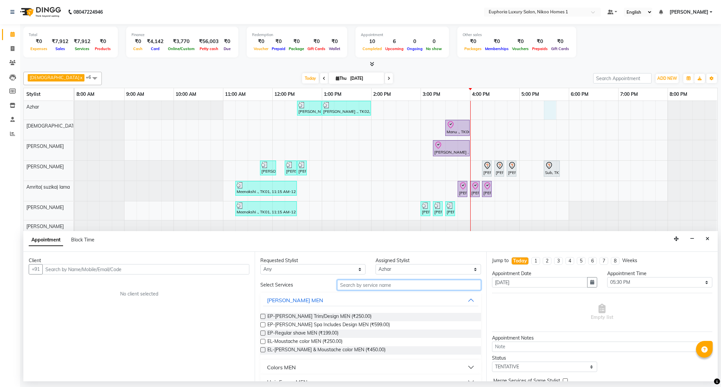
click at [408, 282] on input "text" at bounding box center [408, 285] width 143 height 10
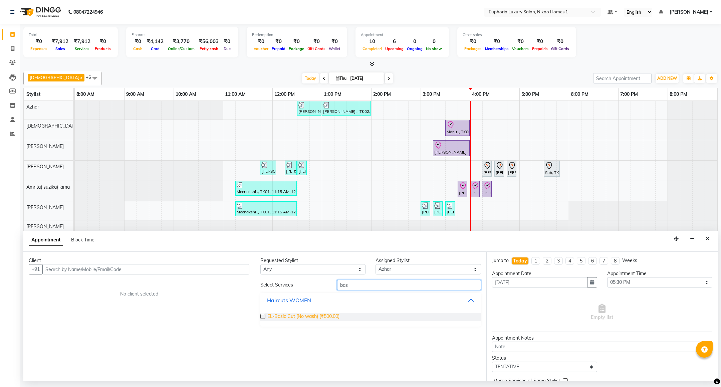
type input "bas"
click at [305, 315] on span "EL-Basic Cut (No wash) (₹500.00)" at bounding box center [303, 317] width 72 height 8
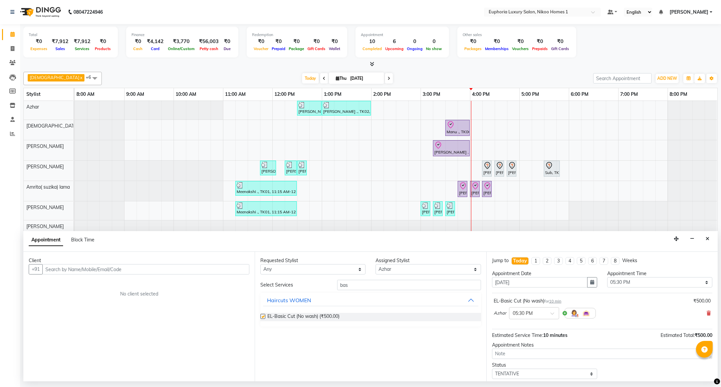
checkbox input "false"
click at [185, 271] on input "text" at bounding box center [145, 269] width 207 height 10
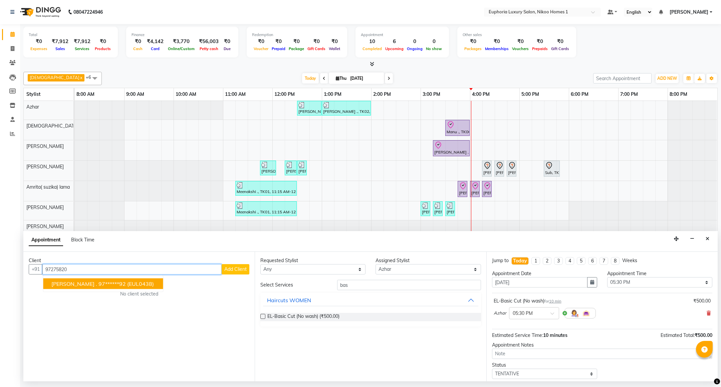
drag, startPoint x: 126, startPoint y: 278, endPoint x: 124, endPoint y: 283, distance: 4.9
click at [124, 283] on ngb-typeahead-window "Shruthi . 97******92 (EUL0438)" at bounding box center [103, 283] width 120 height 17
click at [127, 283] on span "(EUL0438)" at bounding box center [140, 283] width 27 height 7
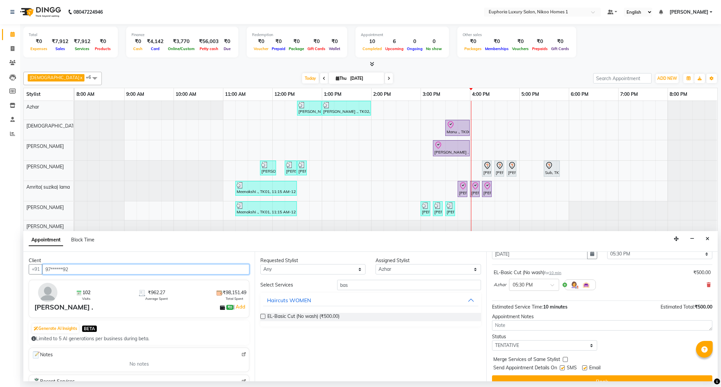
scroll to position [41, 0]
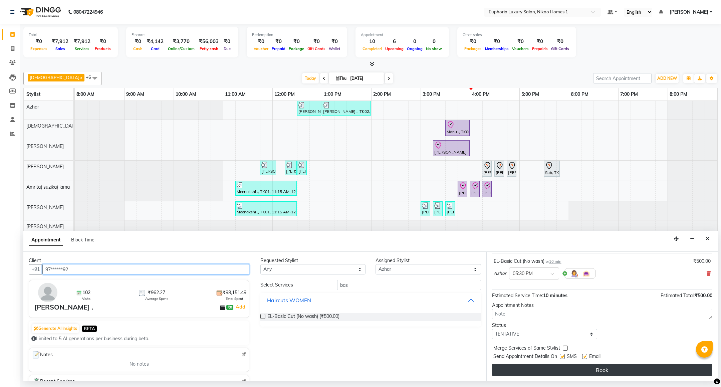
type input "97******92"
click at [551, 373] on button "Book" at bounding box center [602, 370] width 220 height 12
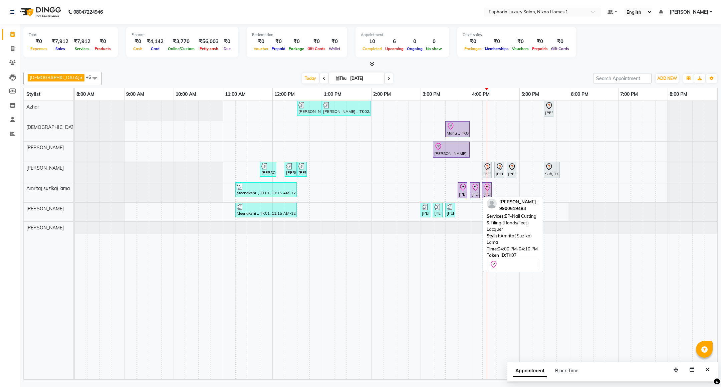
click at [475, 193] on div "[PERSON_NAME] ., TK07, 04:00 PM-04:10 PM, EP-Nail Cutting & Filing (Hands/Feet)…" at bounding box center [474, 190] width 8 height 14
select select "8"
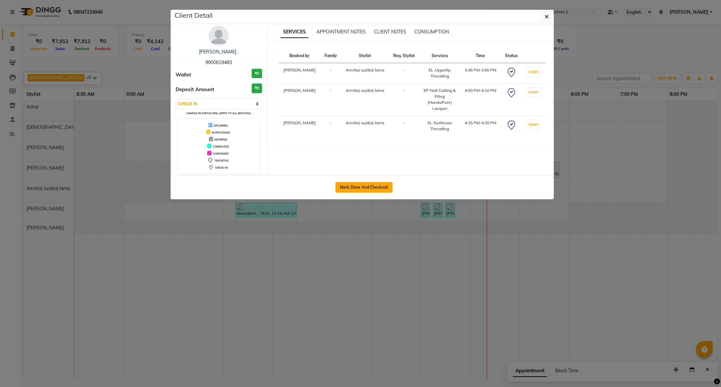
click at [364, 183] on button "Mark Done And Checkout" at bounding box center [363, 187] width 57 height 11
select select "service"
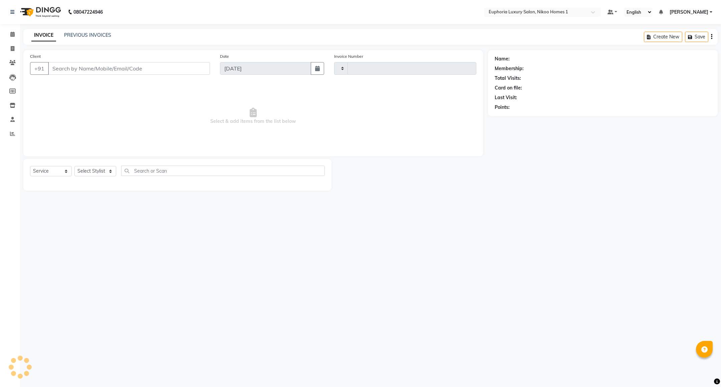
type input "3779"
select select "7987"
type input "99******83"
select select "74231"
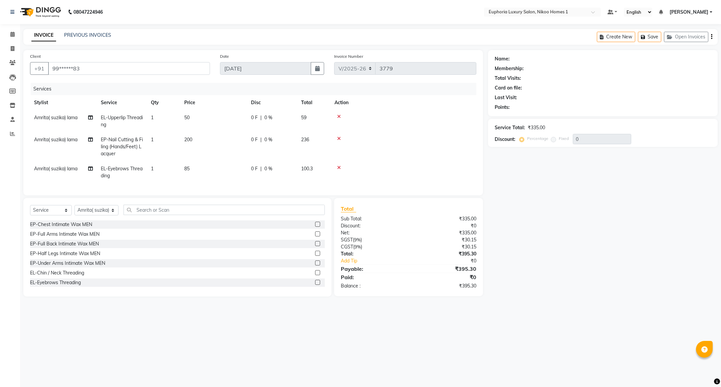
select select "1: Object"
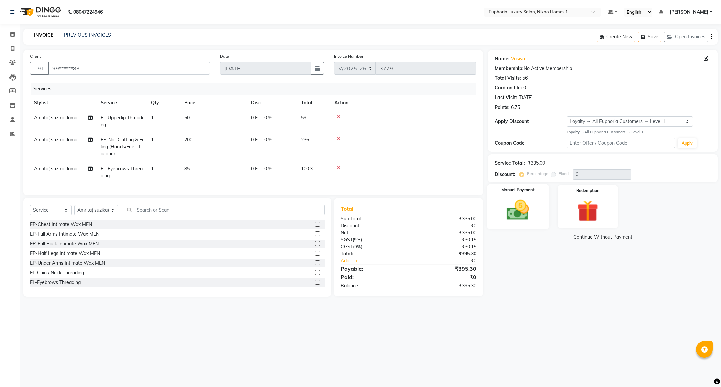
click at [519, 210] on img at bounding box center [517, 210] width 36 height 26
click at [543, 238] on span "UPI" at bounding box center [541, 238] width 10 height 8
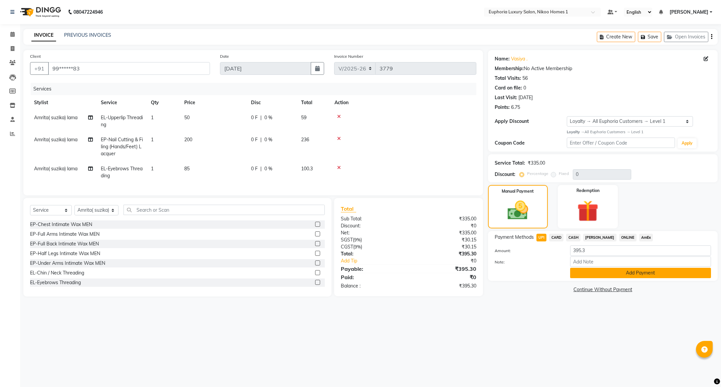
click at [597, 272] on button "Add Payment" at bounding box center [640, 273] width 141 height 10
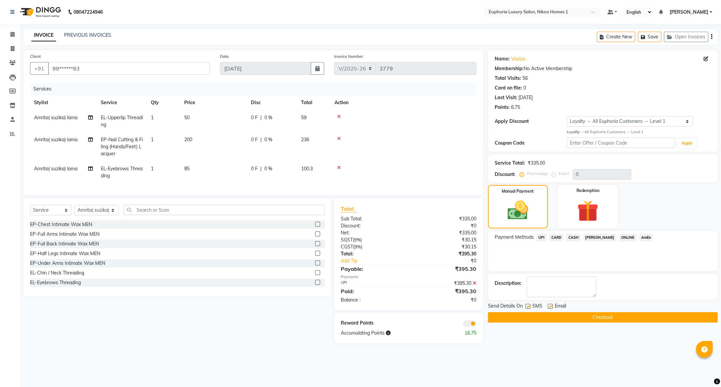
click at [566, 317] on button "Checkout" at bounding box center [603, 317] width 230 height 10
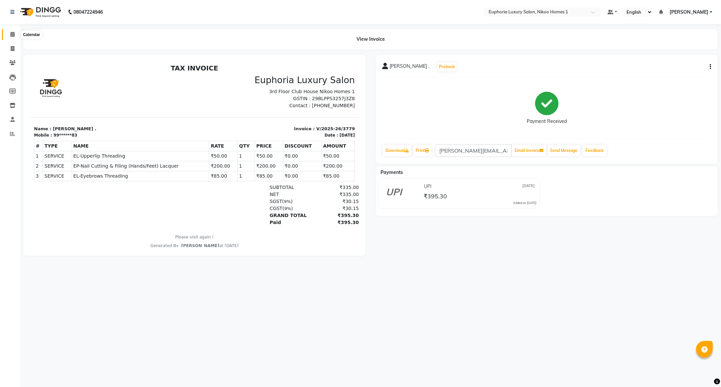
click at [11, 36] on icon at bounding box center [12, 34] width 4 height 5
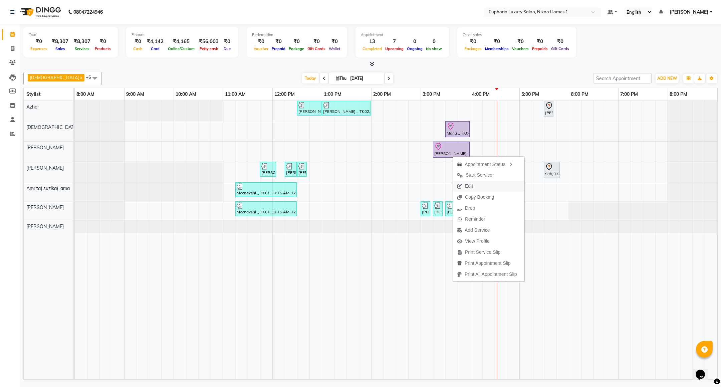
click at [468, 185] on span "Edit" at bounding box center [469, 186] width 8 height 7
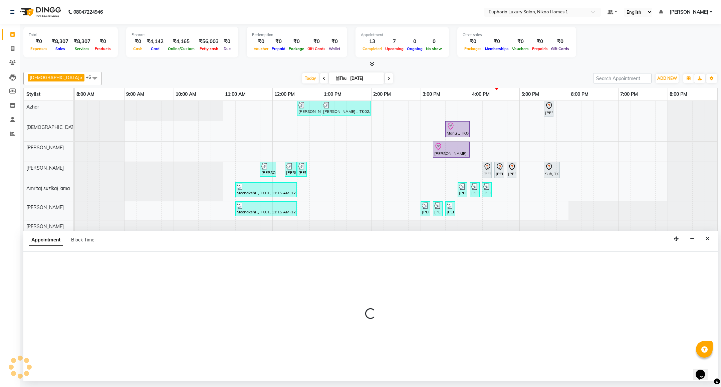
select select "tentative"
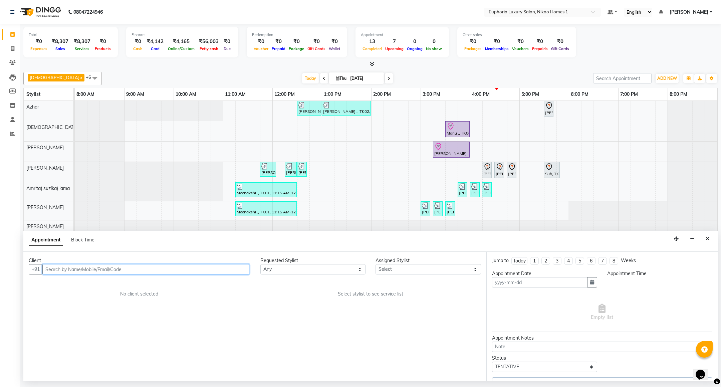
type input "[DATE]"
select select "85468"
select select "check-in"
select select "915"
select select "4025"
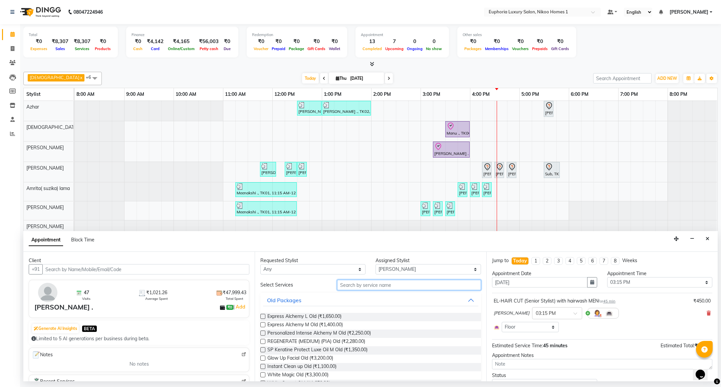
click at [384, 284] on input "text" at bounding box center [408, 285] width 143 height 10
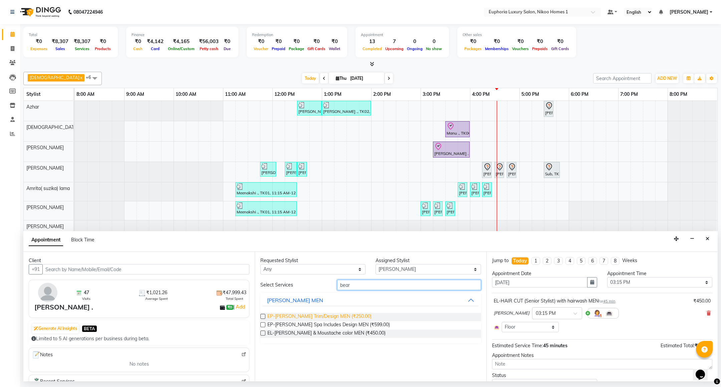
type input "bear"
click at [338, 315] on span "EP-[PERSON_NAME] Trim/Design MEN (₹250.00)" at bounding box center [319, 317] width 104 height 8
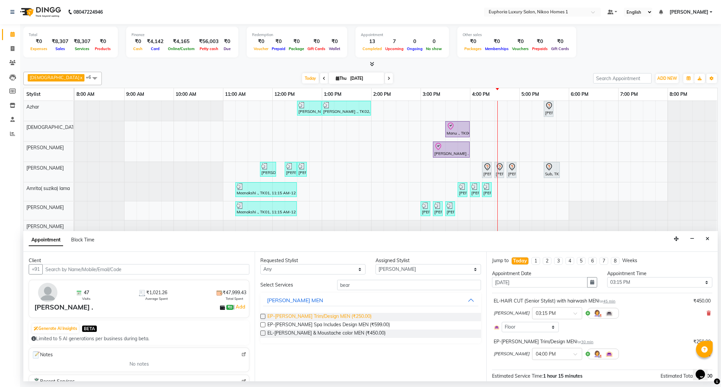
click at [304, 319] on span "EP-[PERSON_NAME] Trim/Design MEN (₹250.00)" at bounding box center [319, 317] width 104 height 8
checkbox input "false"
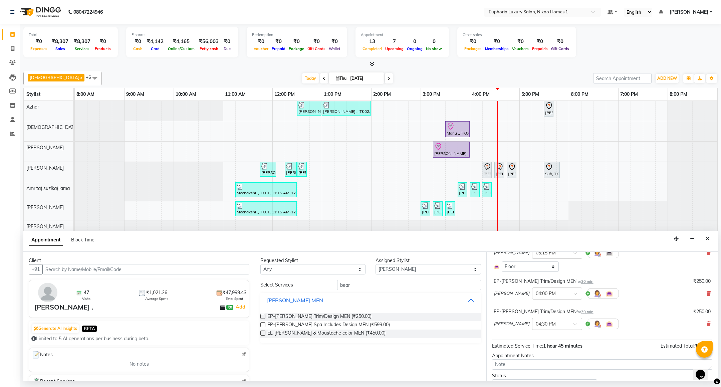
scroll to position [92, 0]
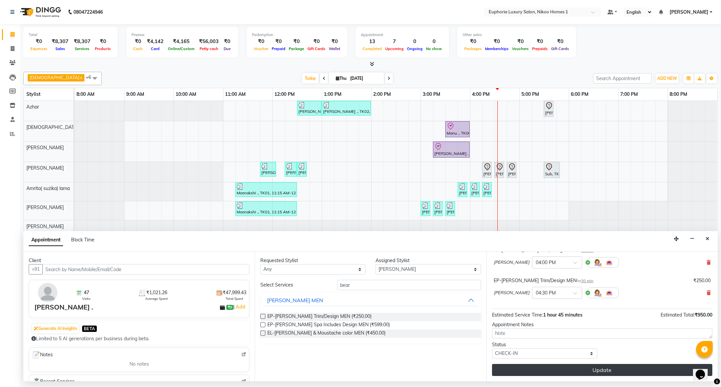
click at [585, 374] on button "Update" at bounding box center [602, 370] width 220 height 12
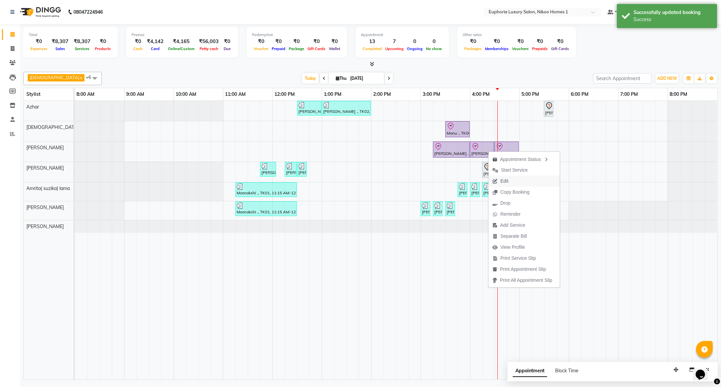
click at [504, 178] on span "Edit" at bounding box center [504, 180] width 8 height 7
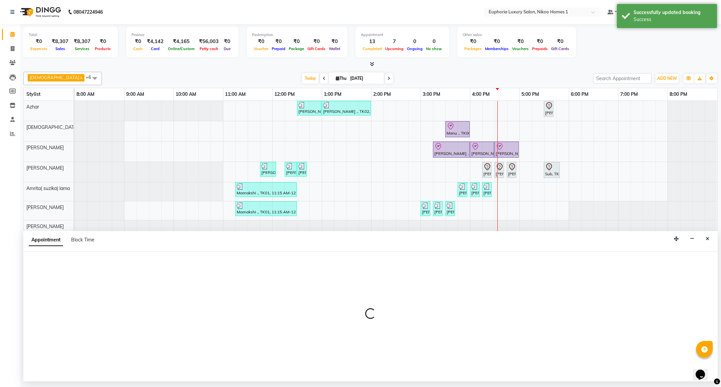
select select "tentative"
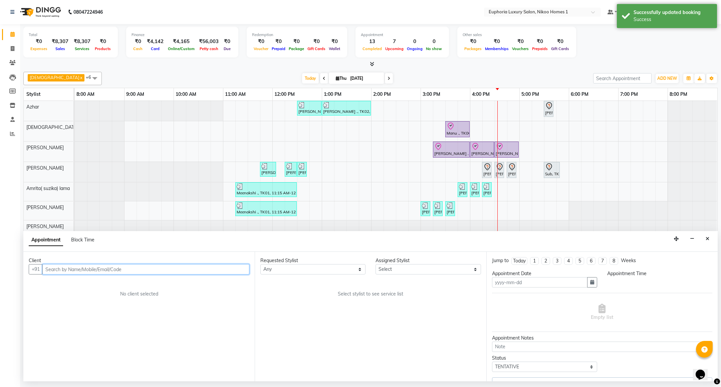
type input "[DATE]"
select select "check-in"
select select "915"
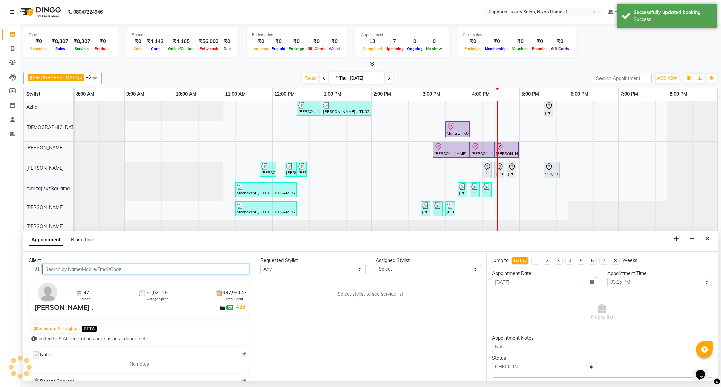
select select "85468"
select select "4025"
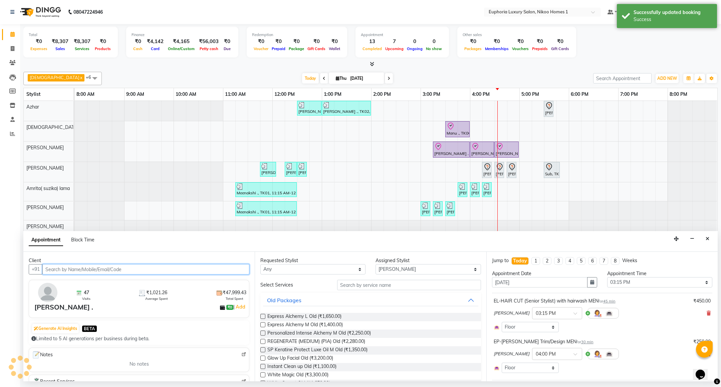
select select "4025"
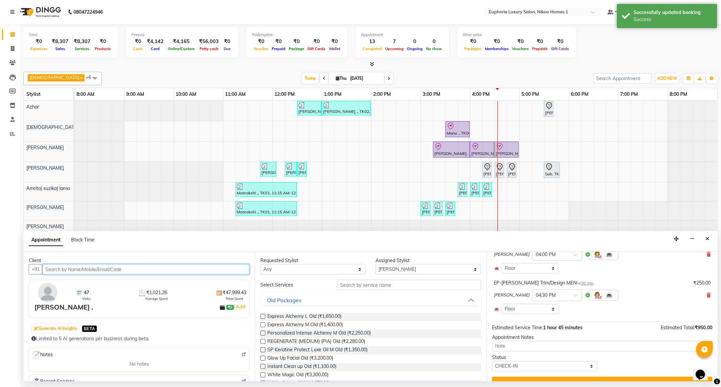
scroll to position [100, 0]
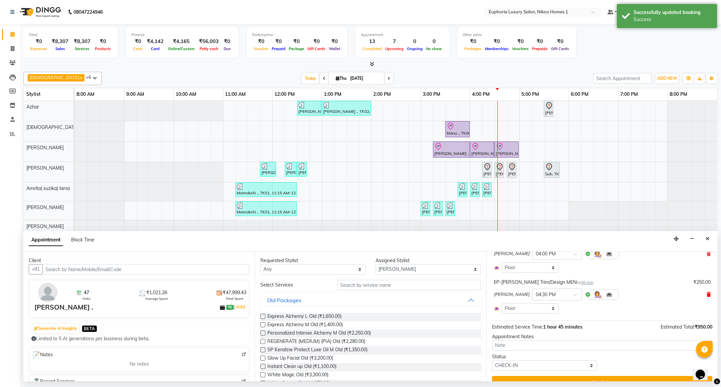
click at [706, 296] on icon at bounding box center [708, 294] width 4 height 5
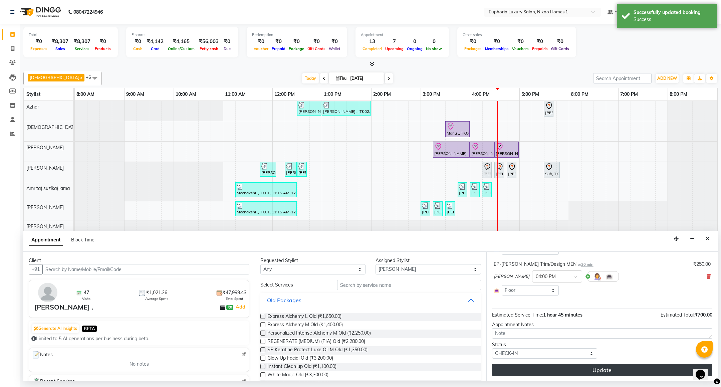
click at [572, 368] on button "Update" at bounding box center [602, 370] width 220 height 12
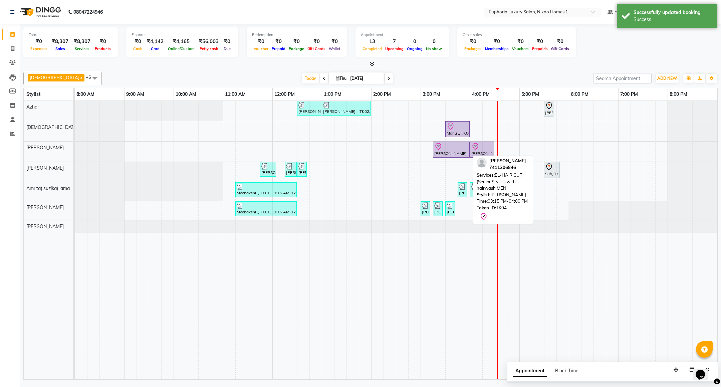
click at [463, 147] on div at bounding box center [451, 146] width 34 height 8
select select "8"
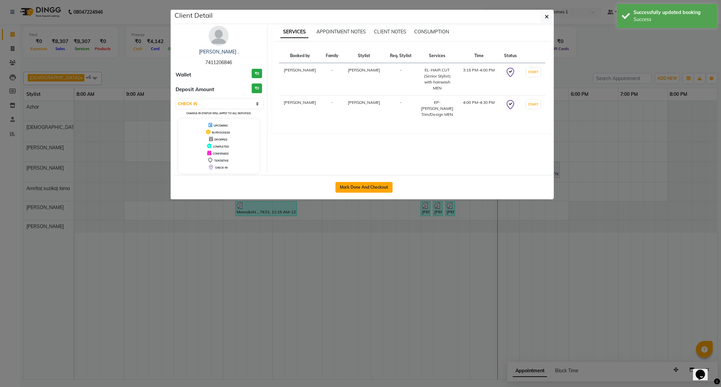
click at [351, 191] on button "Mark Done And Checkout" at bounding box center [363, 187] width 57 height 11
select select "7987"
select select "service"
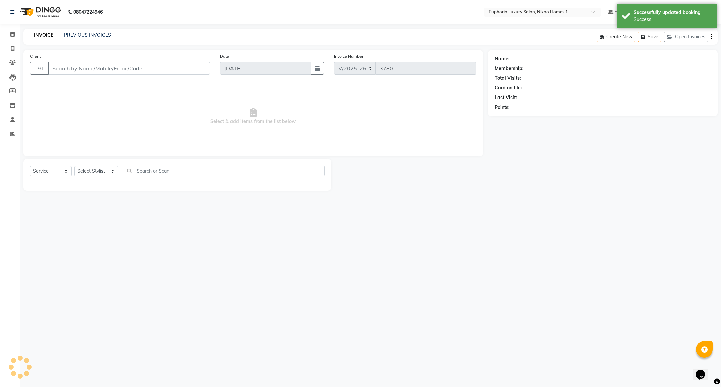
type input "74******46"
select select "85468"
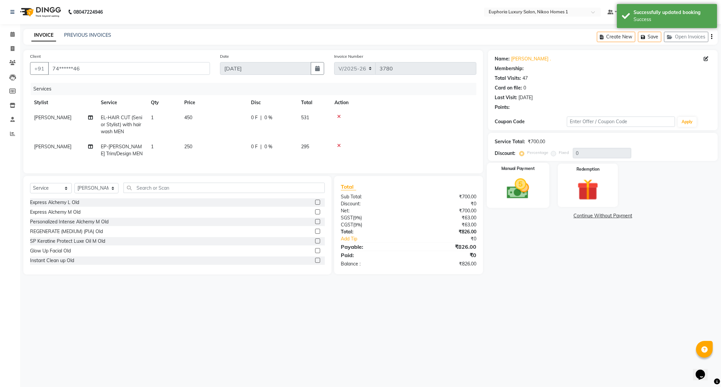
select select "1: Object"
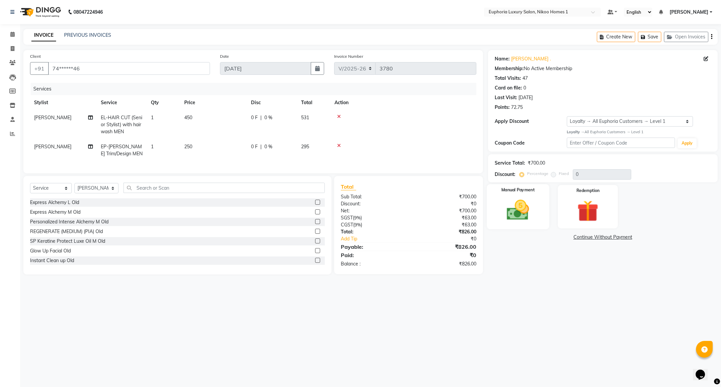
click at [513, 191] on label "Manual Payment" at bounding box center [517, 190] width 33 height 6
click at [569, 238] on span "CASH" at bounding box center [573, 238] width 14 height 8
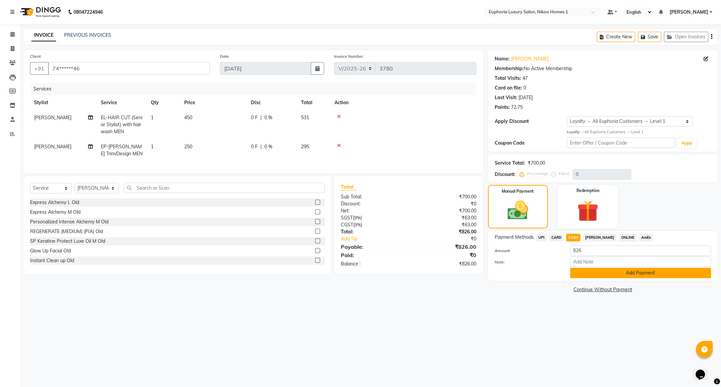
click at [605, 276] on button "Add Payment" at bounding box center [640, 273] width 141 height 10
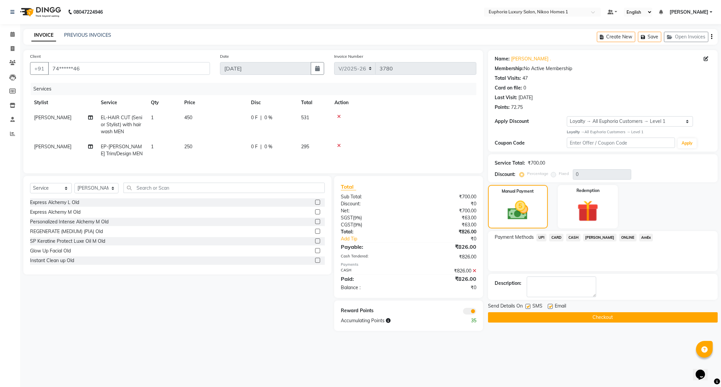
click at [594, 321] on button "Checkout" at bounding box center [603, 317] width 230 height 10
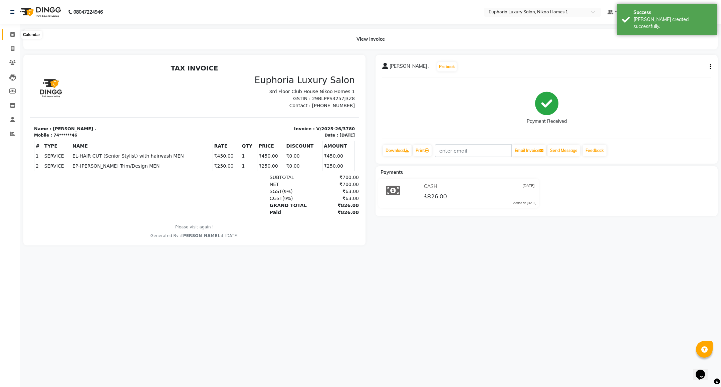
click at [11, 36] on icon at bounding box center [12, 34] width 4 height 5
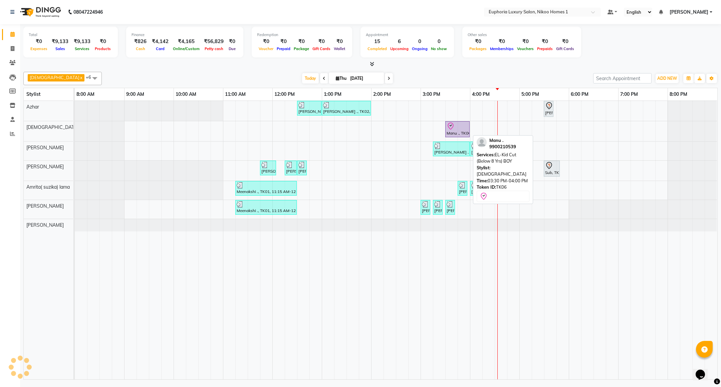
click at [453, 127] on icon at bounding box center [450, 126] width 8 height 8
select select "8"
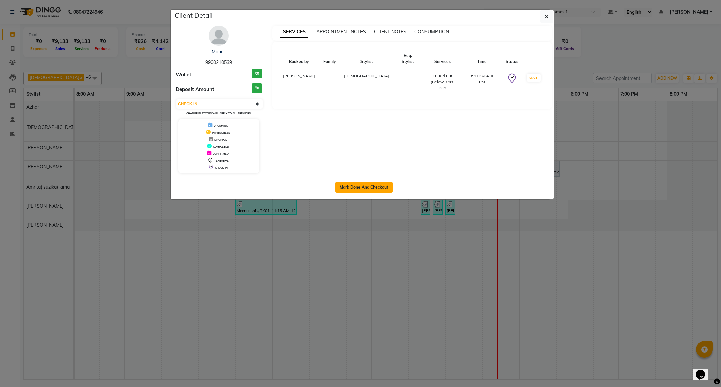
click at [342, 184] on button "Mark Done And Checkout" at bounding box center [363, 187] width 57 height 11
select select "7987"
select select "service"
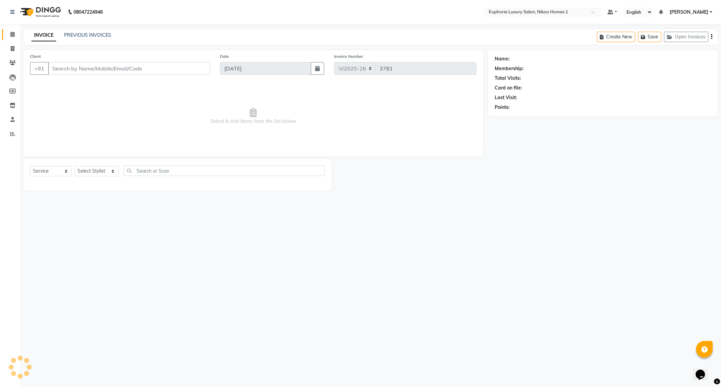
type input "99******39"
select select "85373"
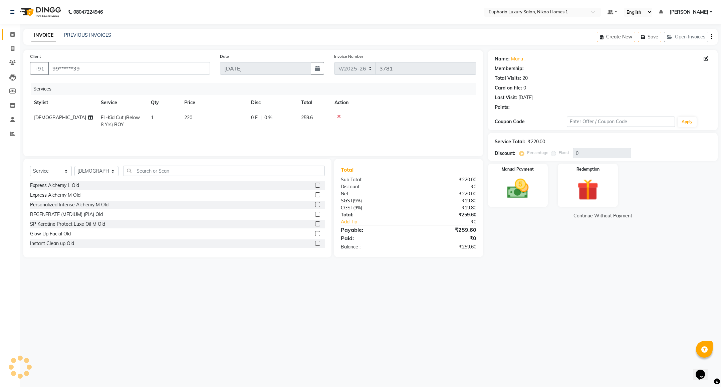
select select "1: Object"
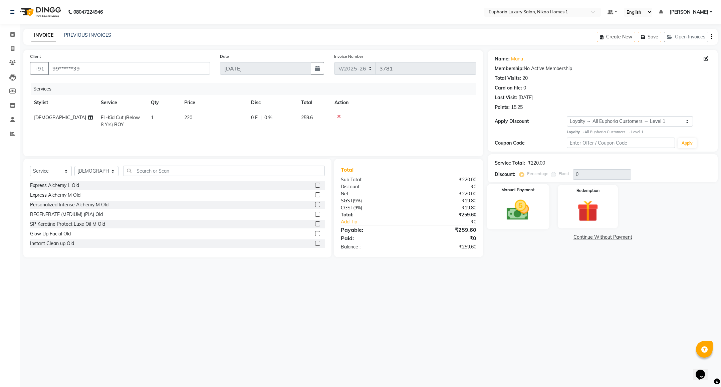
click at [535, 208] on img at bounding box center [517, 210] width 36 height 26
click at [555, 235] on span "CARD" at bounding box center [556, 238] width 14 height 8
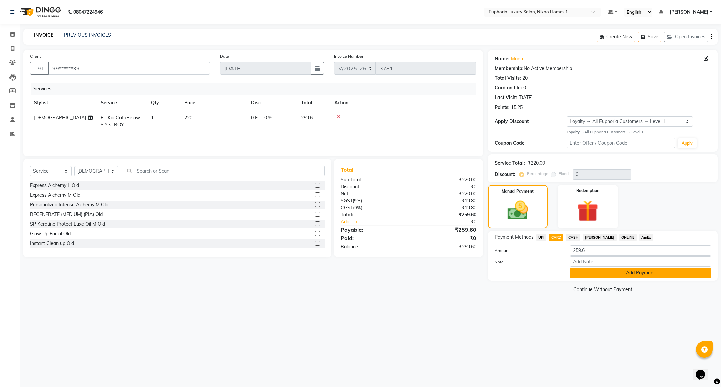
click at [616, 274] on button "Add Payment" at bounding box center [640, 273] width 141 height 10
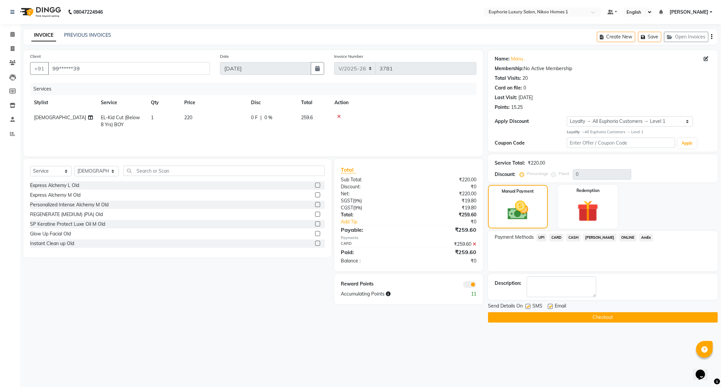
click at [642, 315] on button "Checkout" at bounding box center [603, 317] width 230 height 10
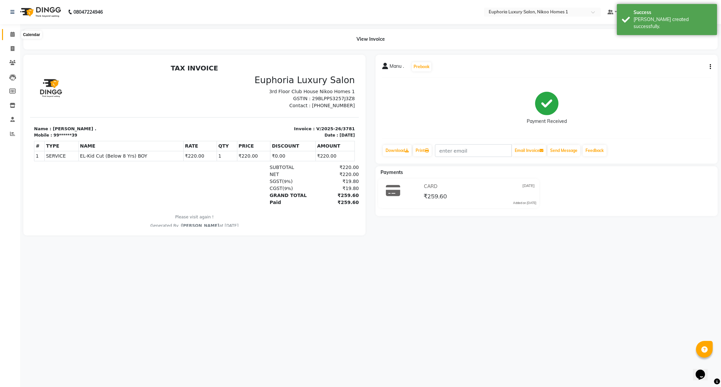
click at [15, 36] on span at bounding box center [13, 35] width 12 height 8
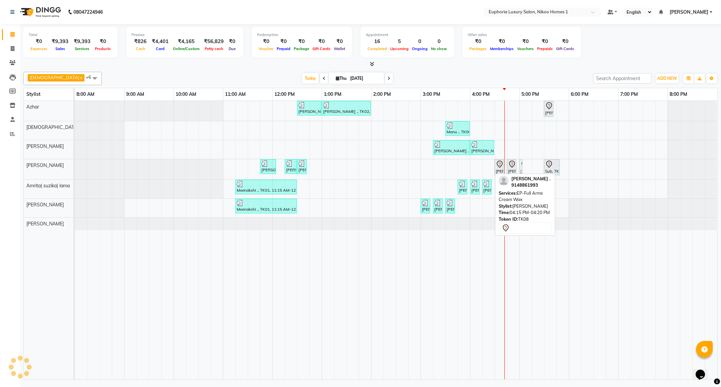
drag, startPoint x: 486, startPoint y: 169, endPoint x: 526, endPoint y: 170, distance: 39.4
click at [526, 170] on div "[PERSON_NAME] ., TK02, 12:30 PM-01:00 PM, EP-Epres M [PERSON_NAME] ., TK02, 01:…" at bounding box center [396, 240] width 642 height 278
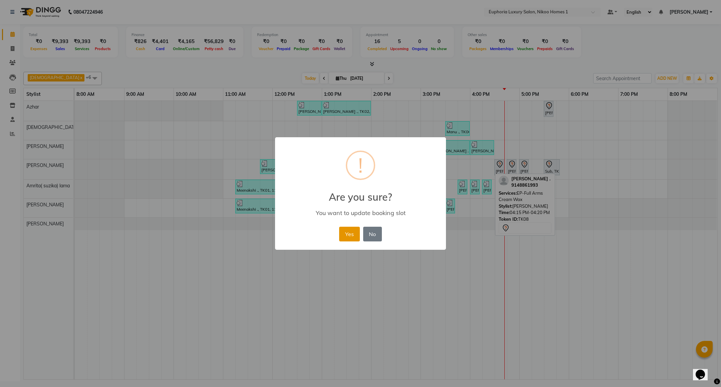
click at [346, 234] on button "Yes" at bounding box center [349, 234] width 20 height 15
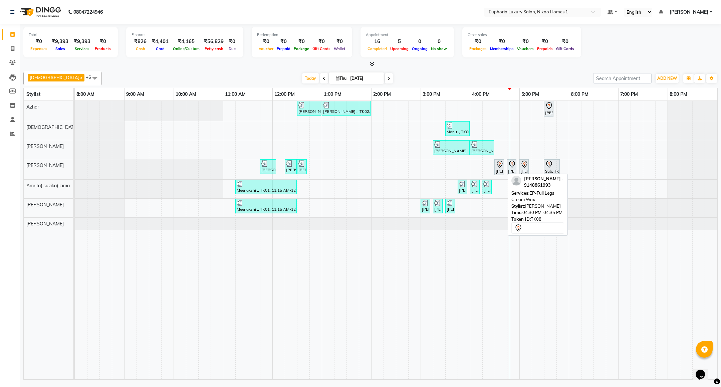
click at [500, 168] on icon at bounding box center [499, 164] width 8 height 8
click at [496, 173] on div "[PERSON_NAME] ., TK08, 04:30 PM-04:35 PM, EP-Full Legs Cream Wax" at bounding box center [499, 167] width 8 height 14
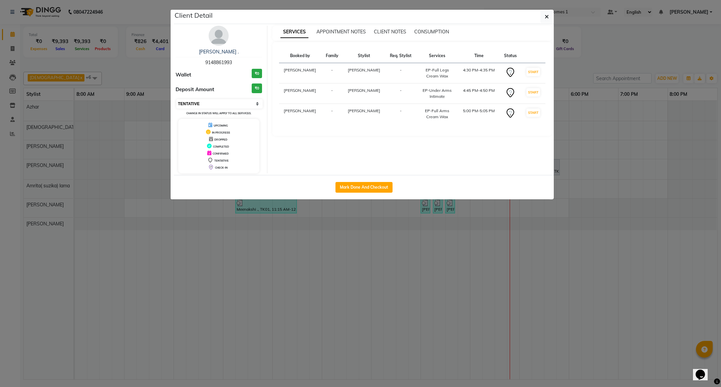
drag, startPoint x: 194, startPoint y: 102, endPoint x: 195, endPoint y: 108, distance: 6.0
click at [194, 102] on select "Select IN SERVICE CONFIRMED TENTATIVE CHECK IN MARK DONE DROPPED UPCOMING" at bounding box center [219, 103] width 86 height 9
select select "8"
click at [176, 99] on select "Select IN SERVICE CONFIRMED TENTATIVE CHECK IN MARK DONE DROPPED UPCOMING" at bounding box center [219, 103] width 86 height 9
click at [548, 14] on icon "button" at bounding box center [547, 16] width 4 height 5
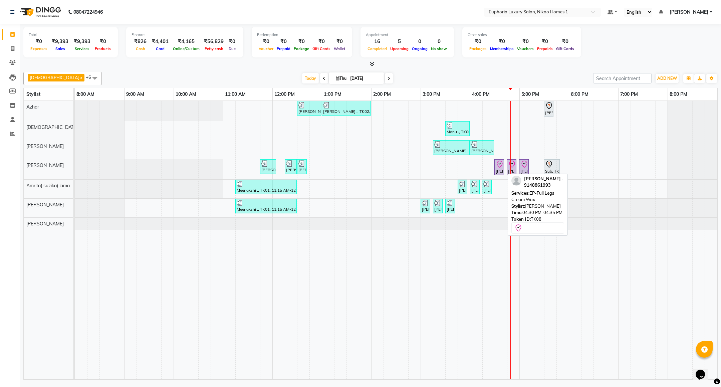
drag, startPoint x: 510, startPoint y: 165, endPoint x: 494, endPoint y: 167, distance: 16.1
click at [494, 167] on link "[PERSON_NAME] ., TK08, 04:30 PM-04:35 PM, EP-Full Legs Cream Wax" at bounding box center [499, 167] width 10 height 16
select select "8"
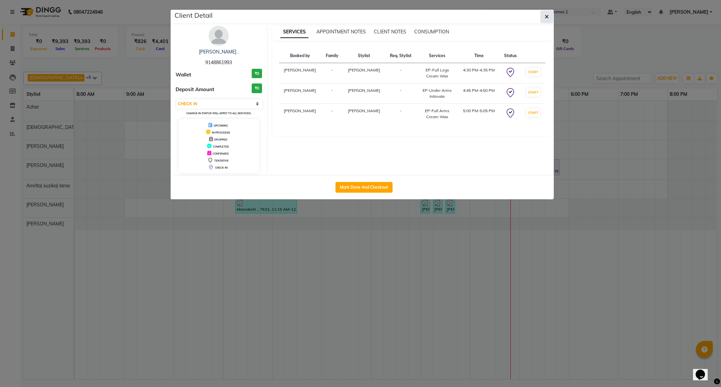
click at [543, 17] on button "button" at bounding box center [546, 16] width 13 height 13
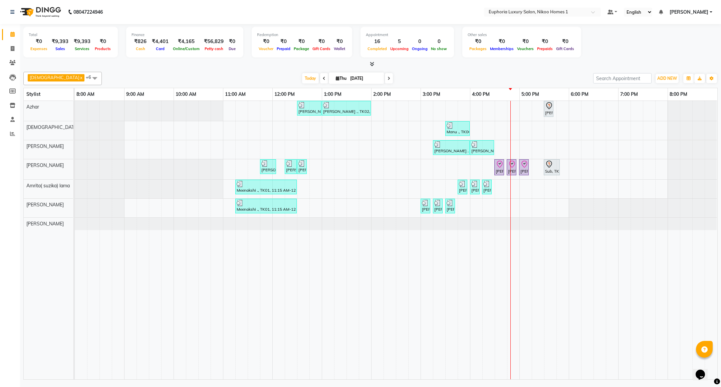
drag, startPoint x: 517, startPoint y: 169, endPoint x: 510, endPoint y: 170, distance: 7.1
drag, startPoint x: 510, startPoint y: 170, endPoint x: 498, endPoint y: 171, distance: 12.0
click at [498, 171] on div "[PERSON_NAME] ., TK08, 04:30 PM-04:35 PM, EP-Full Legs Cream Wax" at bounding box center [499, 167] width 8 height 14
select select "8"
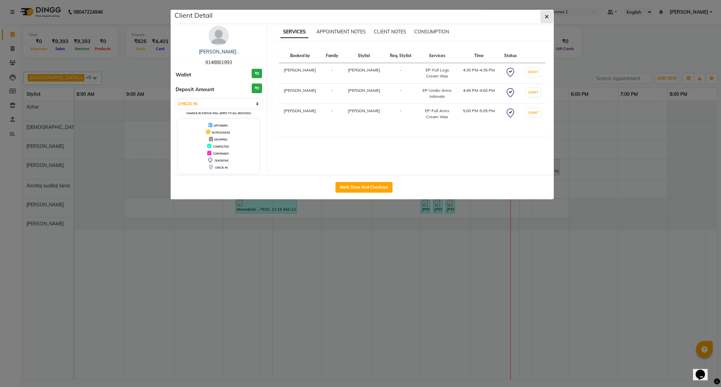
click at [548, 12] on button "button" at bounding box center [546, 16] width 13 height 13
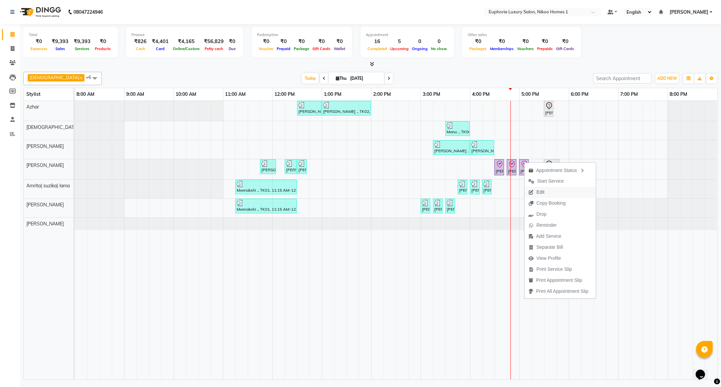
click at [534, 188] on span "Edit" at bounding box center [536, 192] width 24 height 11
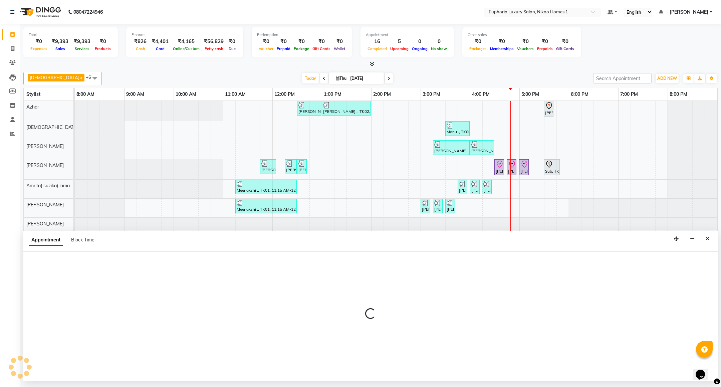
select select "check-in"
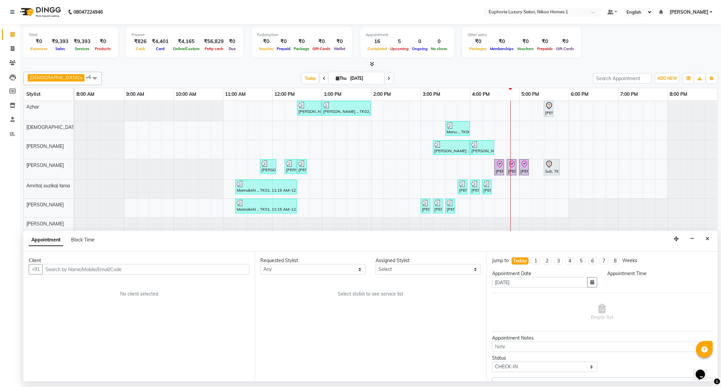
select select "81452"
select select "990"
select select "4025"
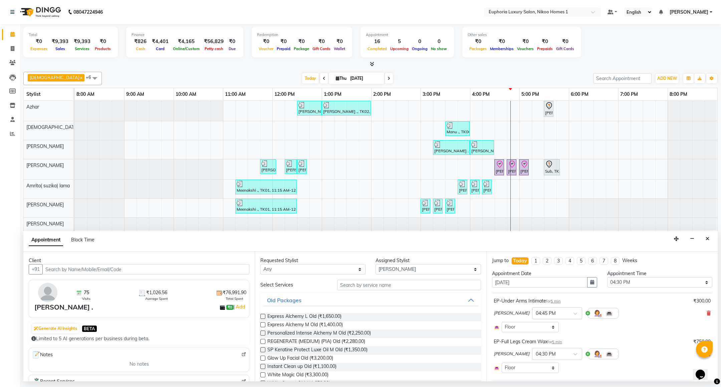
select select "4025"
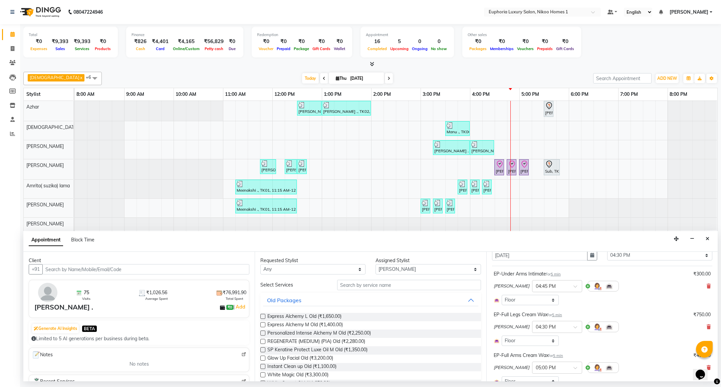
scroll to position [50, 0]
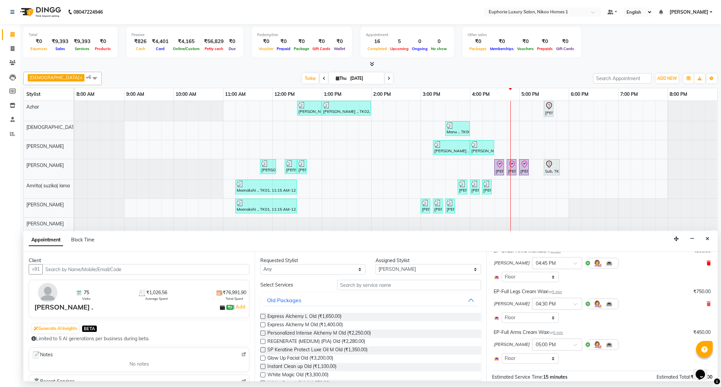
click at [706, 267] on span at bounding box center [708, 263] width 4 height 7
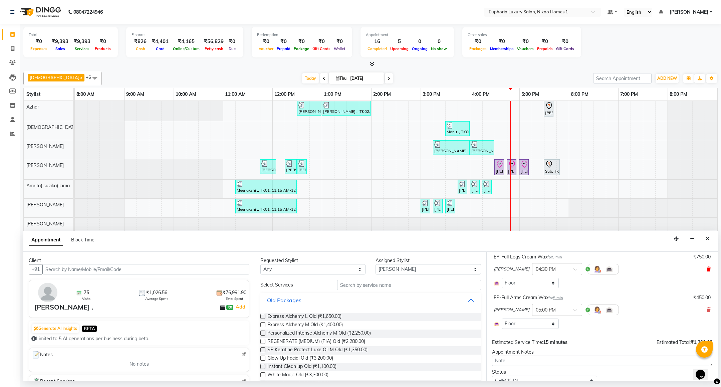
click at [706, 268] on icon at bounding box center [708, 269] width 4 height 5
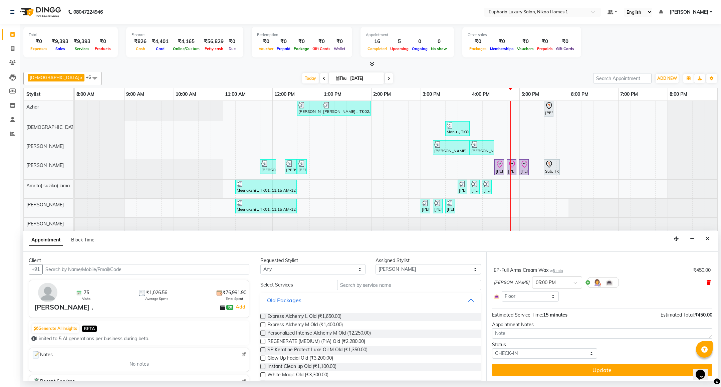
click at [706, 280] on icon at bounding box center [708, 282] width 4 height 5
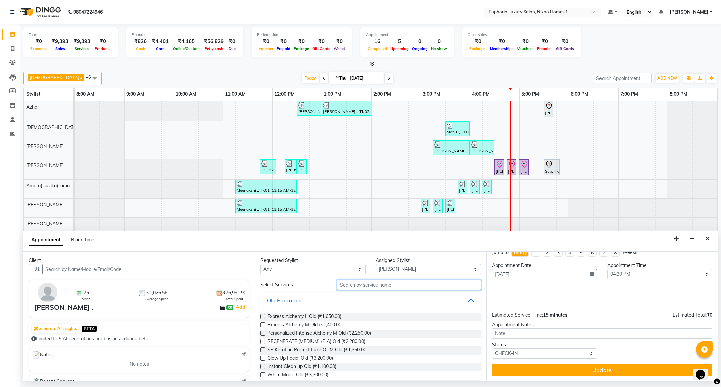
click at [403, 288] on input "text" at bounding box center [408, 285] width 143 height 10
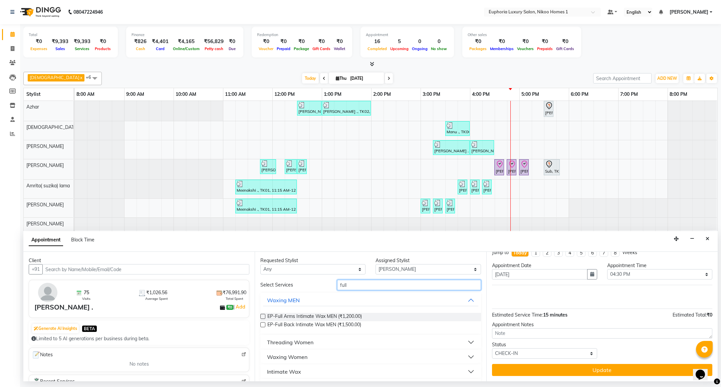
type input "full"
click at [292, 359] on div "Waxing Women" at bounding box center [287, 357] width 40 height 8
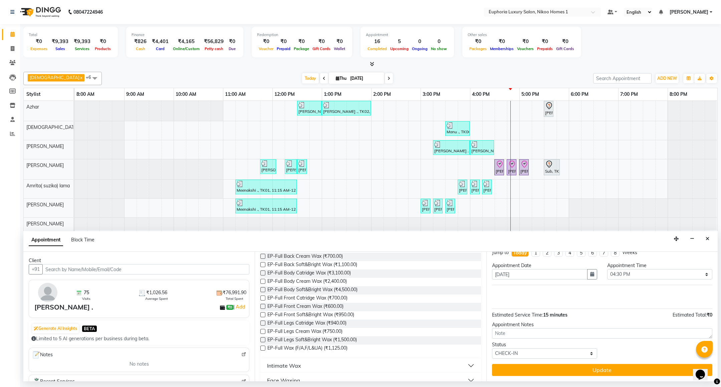
scroll to position [200, 0]
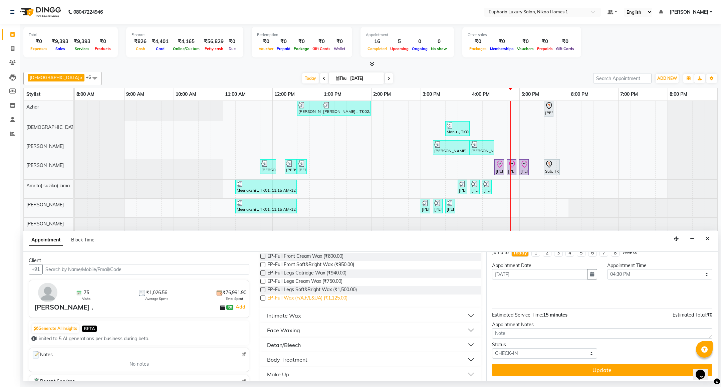
click at [298, 295] on span "EP-Full Wax (F/A,F/L&UA) (₹1,125.00)" at bounding box center [307, 298] width 80 height 8
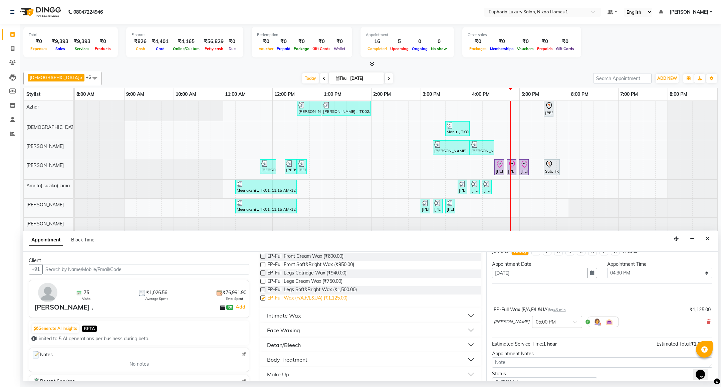
scroll to position [40, 0]
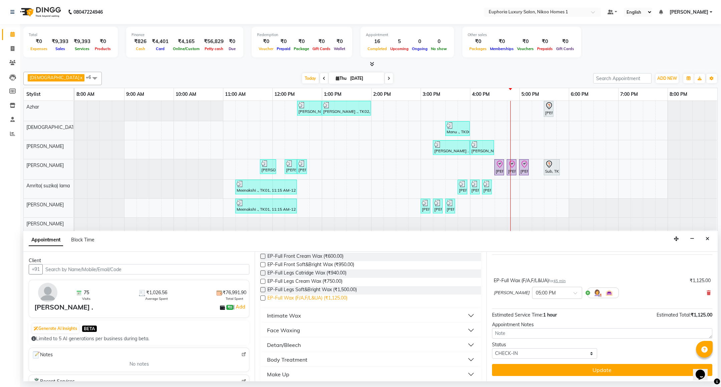
checkbox input "false"
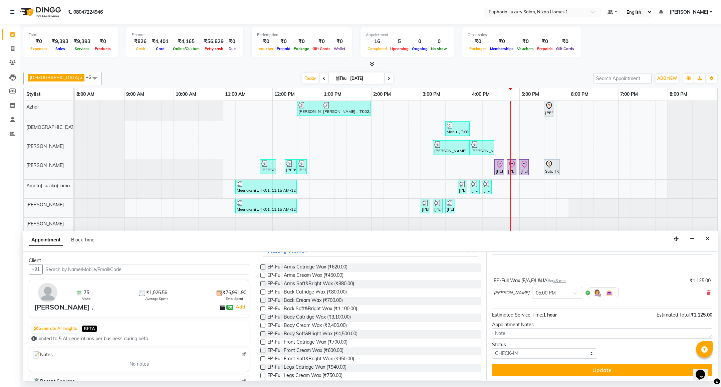
scroll to position [0, 0]
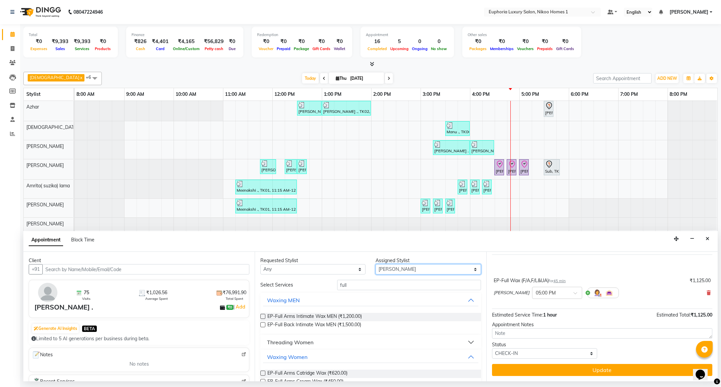
click at [387, 270] on select "Select Amrita( suzika) lama Atif [PERSON_NAME] [PERSON_NAME] Danish [PERSON_NAM…" at bounding box center [427, 269] width 105 height 10
select select "74231"
click at [375, 265] on select "Select Amrita( suzika) lama Atif [PERSON_NAME] [PERSON_NAME] Danish [PERSON_NAM…" at bounding box center [427, 269] width 105 height 10
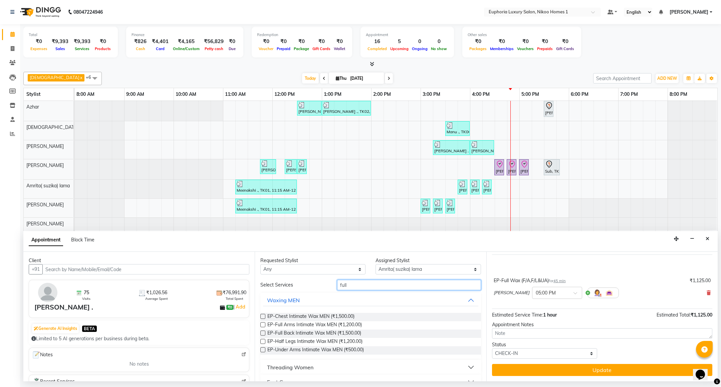
click at [353, 289] on input "full" at bounding box center [408, 285] width 143 height 10
type input "f"
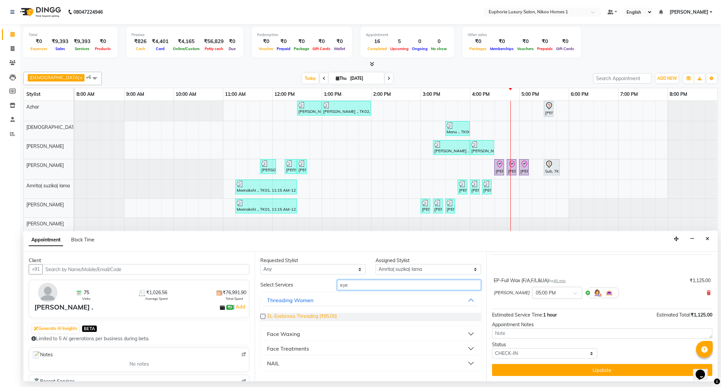
type input "eye"
click at [316, 314] on span "EL-Eyebrows Threading (₹85.00)" at bounding box center [301, 317] width 69 height 8
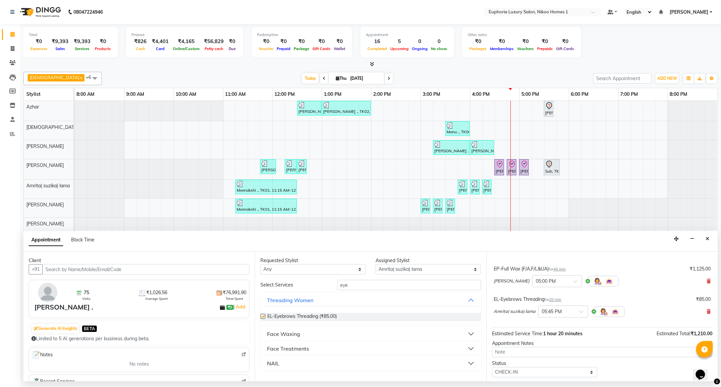
checkbox input "false"
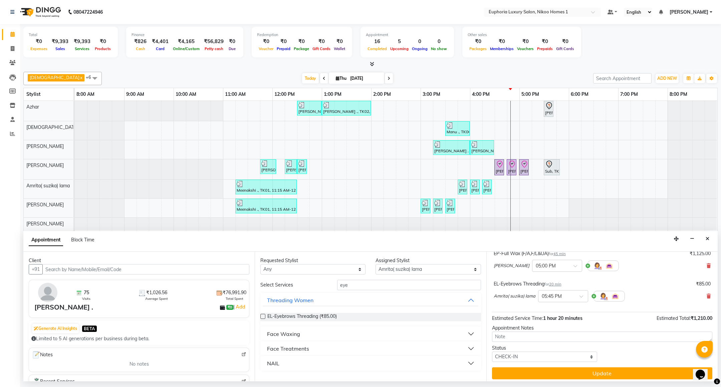
scroll to position [70, 0]
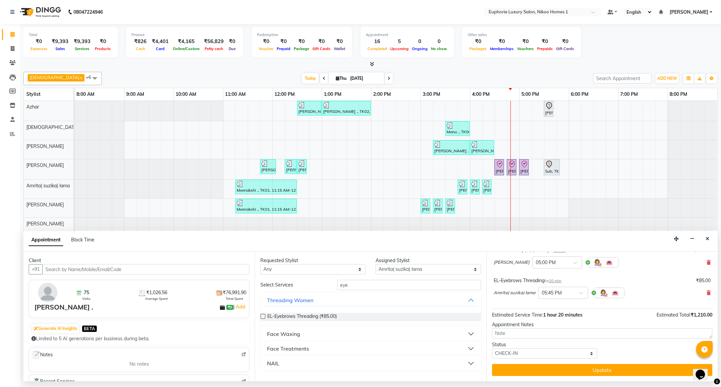
click at [582, 368] on button "Update" at bounding box center [602, 370] width 220 height 12
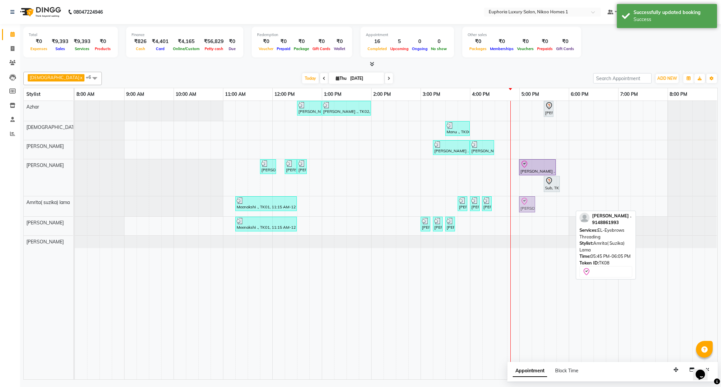
drag, startPoint x: 561, startPoint y: 201, endPoint x: 522, endPoint y: 202, distance: 38.4
click at [75, 202] on div "Meenakshi ., TK01, 11:15 AM-12:30 PM, EP-Cookies & Cup Cake Pedi VASIYA ., TK07…" at bounding box center [75, 206] width 0 height 20
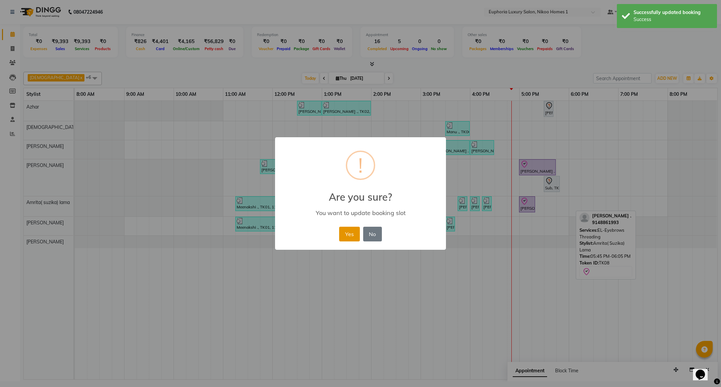
click at [346, 229] on button "Yes" at bounding box center [349, 234] width 20 height 15
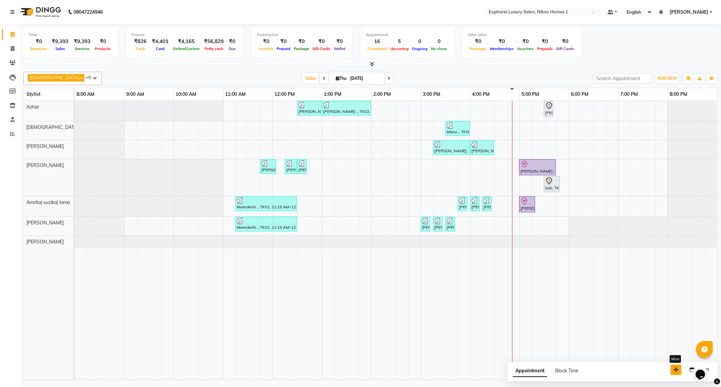
drag, startPoint x: 672, startPoint y: 372, endPoint x: 563, endPoint y: 374, distance: 109.1
click at [670, 374] on button "button" at bounding box center [675, 369] width 11 height 10
click at [597, 370] on icon "Close" at bounding box center [598, 371] width 4 height 5
click at [527, 134] on div "[PERSON_NAME] ., TK02, 12:30 PM-01:00 PM, EP-Epres M [PERSON_NAME] ., TK02, 01:…" at bounding box center [396, 240] width 642 height 278
select select "85373"
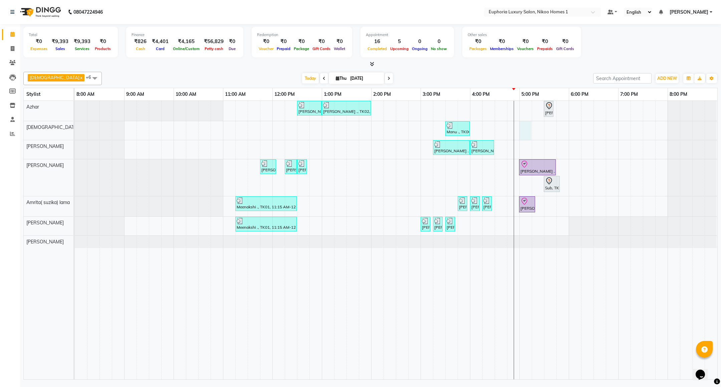
select select "tentative"
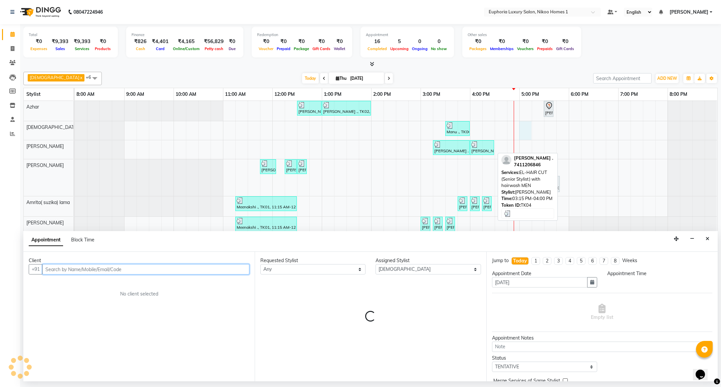
select select "1020"
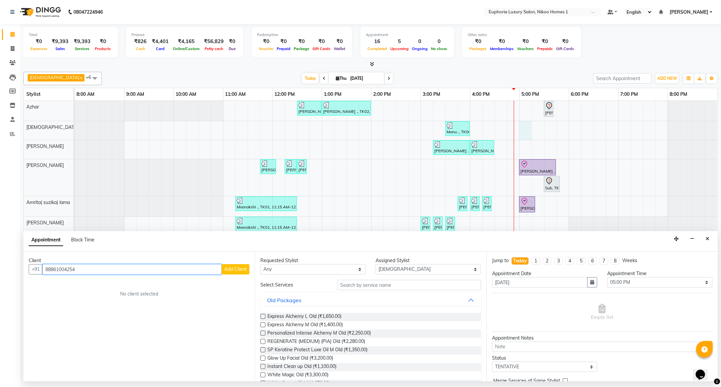
click at [56, 268] on input "88861004254" at bounding box center [131, 269] width 179 height 10
click at [81, 286] on ngb-highlight "88******54" at bounding box center [77, 283] width 27 height 7
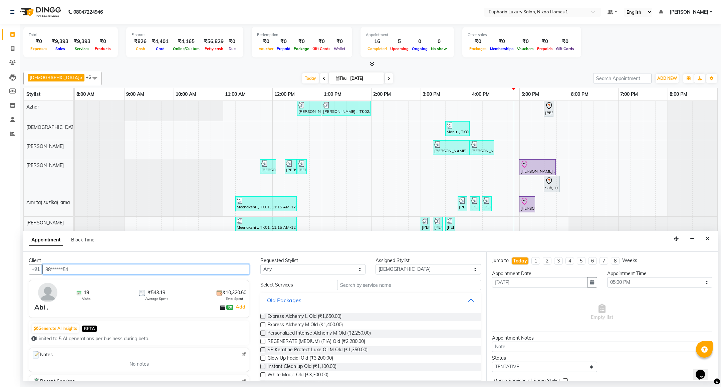
type input "88******54"
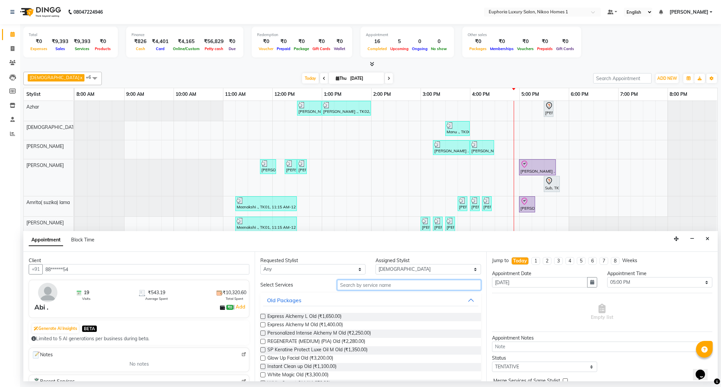
click at [373, 286] on input "text" at bounding box center [408, 285] width 143 height 10
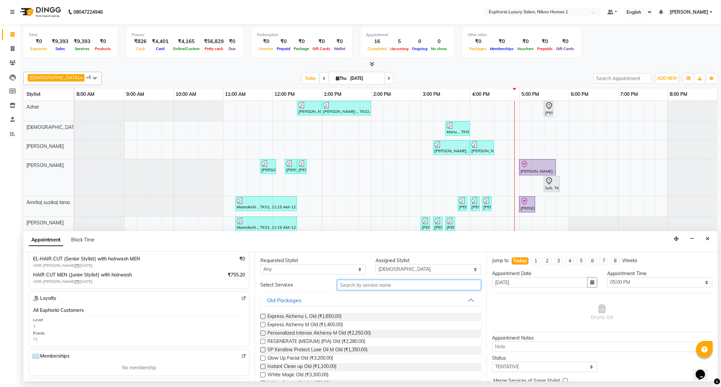
scroll to position [100, 0]
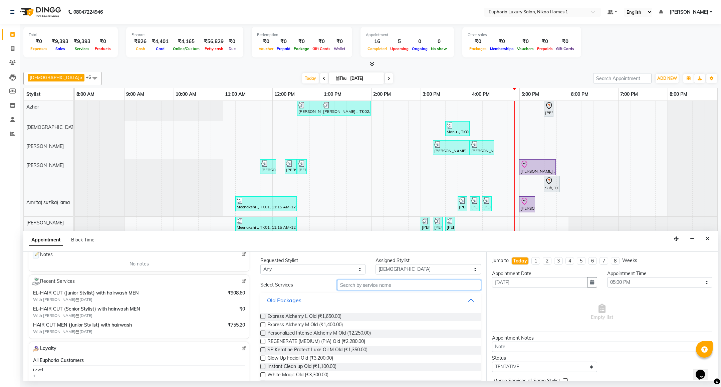
click at [368, 287] on input "text" at bounding box center [408, 285] width 143 height 10
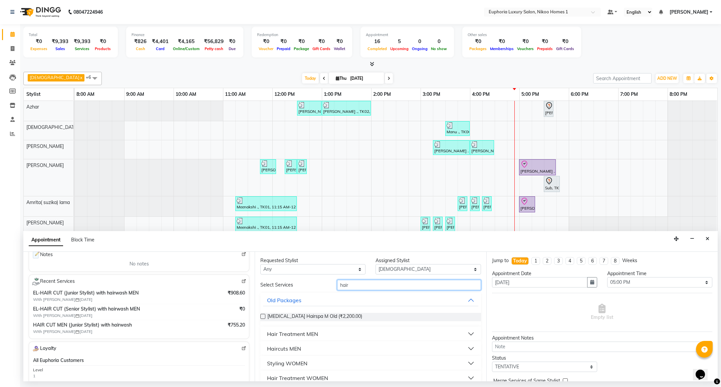
type input "hair"
click at [298, 346] on div "Haircuts MEN" at bounding box center [284, 348] width 34 height 8
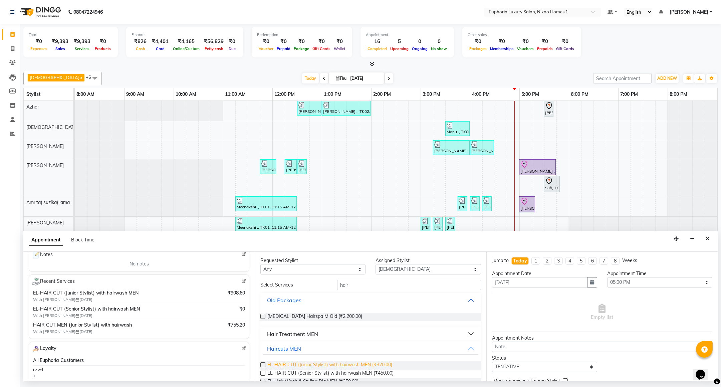
click at [384, 369] on span "EL-HAIR CUT (Junior Stylist) with hairwash MEN (₹320.00)" at bounding box center [329, 365] width 125 height 8
checkbox input "false"
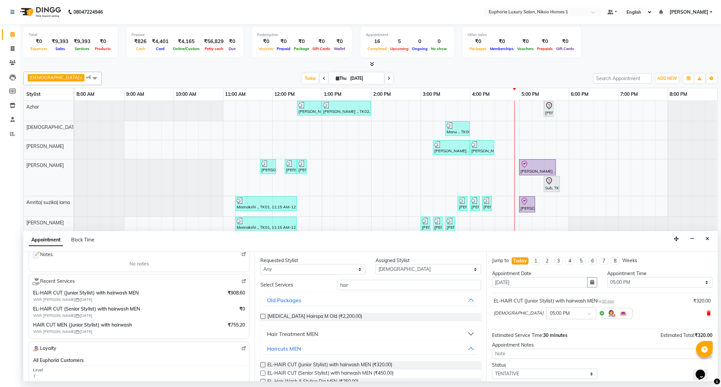
click at [706, 315] on icon at bounding box center [708, 313] width 4 height 5
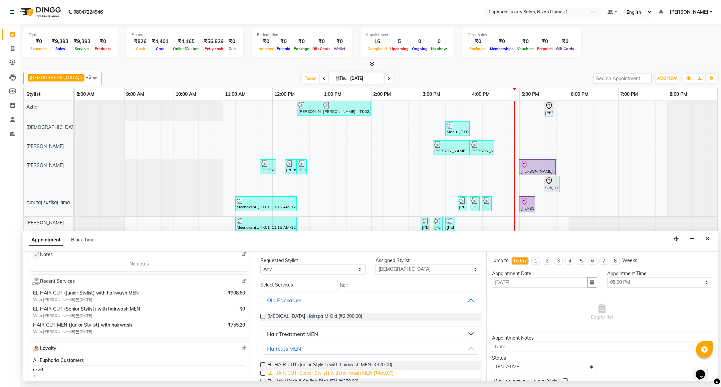
click at [377, 373] on span "EL-HAIR CUT (Senior Stylist) with hairwash MEN (₹450.00)" at bounding box center [330, 373] width 126 height 8
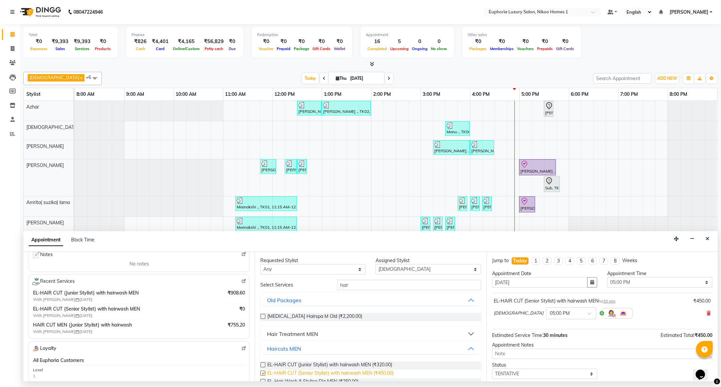
checkbox input "false"
click at [385, 367] on span "EL-HAIR CUT (Junior Stylist) with hairwash MEN (₹320.00)" at bounding box center [329, 365] width 125 height 8
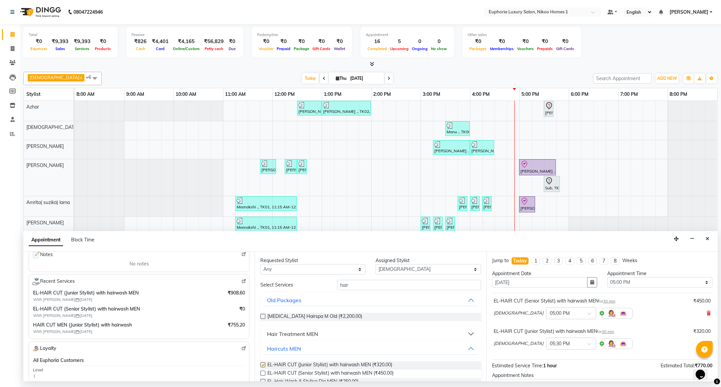
checkbox input "false"
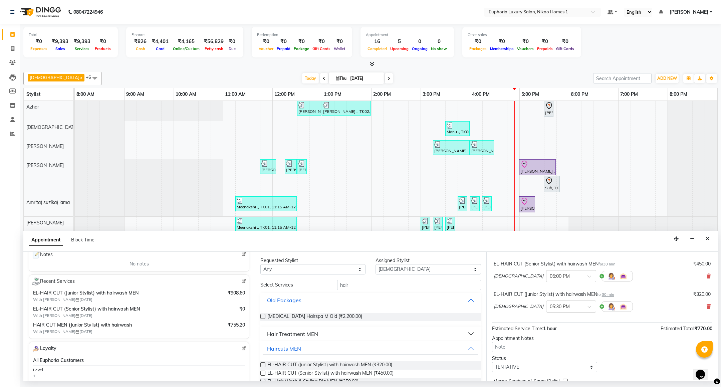
scroll to position [71, 0]
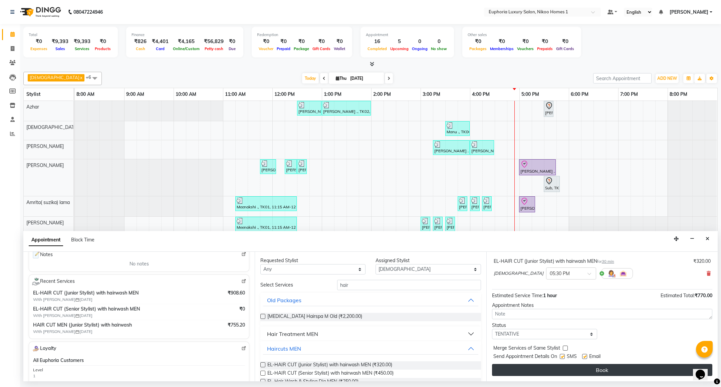
click at [583, 371] on button "Book" at bounding box center [602, 370] width 220 height 12
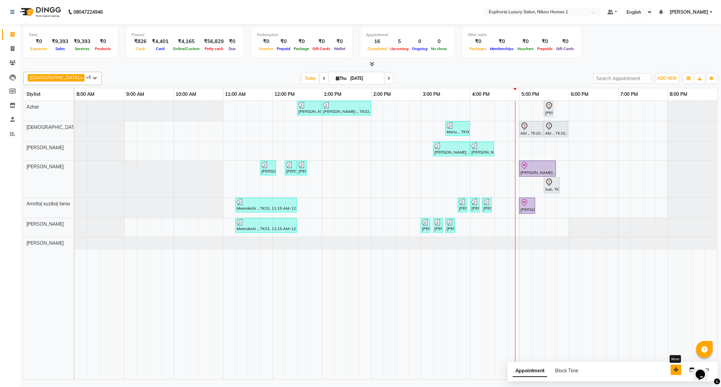
drag, startPoint x: 674, startPoint y: 372, endPoint x: 570, endPoint y: 357, distance: 104.7
click at [673, 367] on icon "button" at bounding box center [675, 369] width 5 height 5
click at [606, 355] on button "Close" at bounding box center [604, 355] width 10 height 10
click at [512, 207] on div "[PERSON_NAME] ., TK02, 12:30 PM-01:00 PM, EP-Epres M [PERSON_NAME] ., TK02, 01:…" at bounding box center [396, 240] width 642 height 278
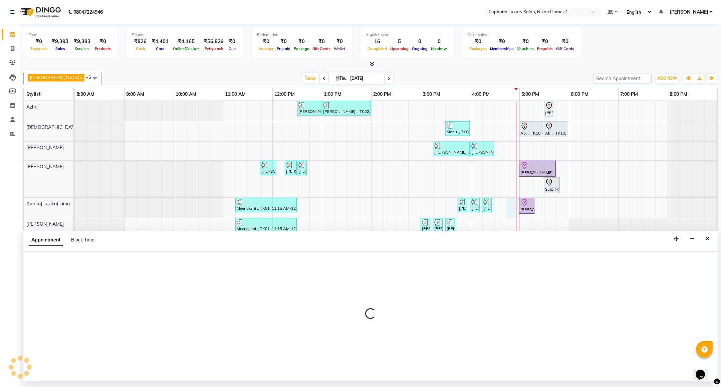
select select "74231"
select select "tentative"
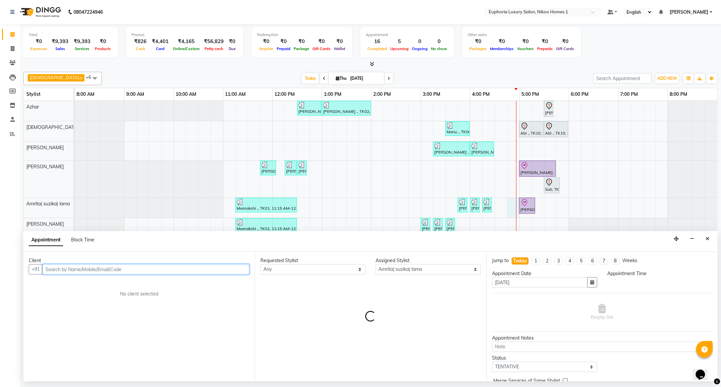
select select "1005"
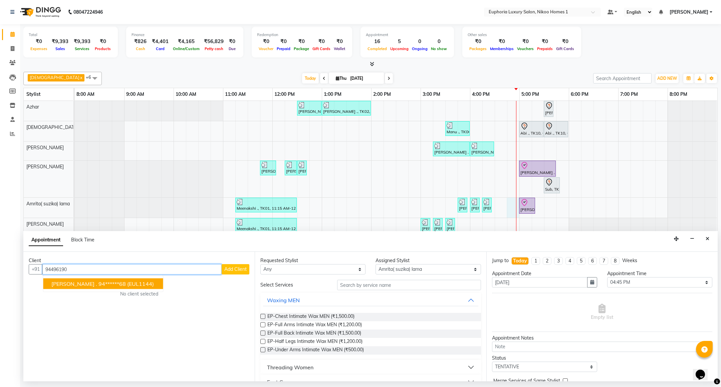
click at [98, 283] on ngb-highlight "94******68" at bounding box center [111, 283] width 27 height 7
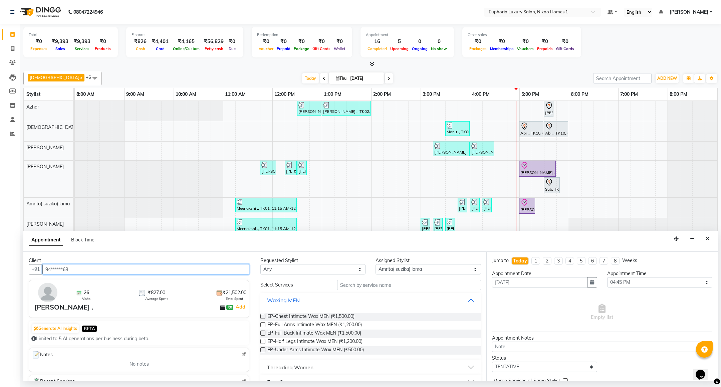
type input "94******68"
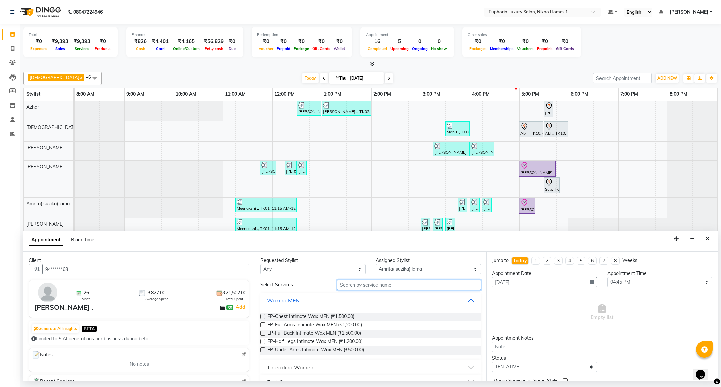
click at [368, 287] on input "text" at bounding box center [408, 285] width 143 height 10
click at [414, 270] on select "Select Amrita( suzika) lama Atif [PERSON_NAME] [PERSON_NAME] Danish [PERSON_NAM…" at bounding box center [427, 269] width 105 height 10
select select "74089"
click at [375, 265] on select "Select Amrita( suzika) lama Atif [PERSON_NAME] [PERSON_NAME] Danish [PERSON_NAM…" at bounding box center [427, 269] width 105 height 10
click at [354, 285] on input "text" at bounding box center [408, 285] width 143 height 10
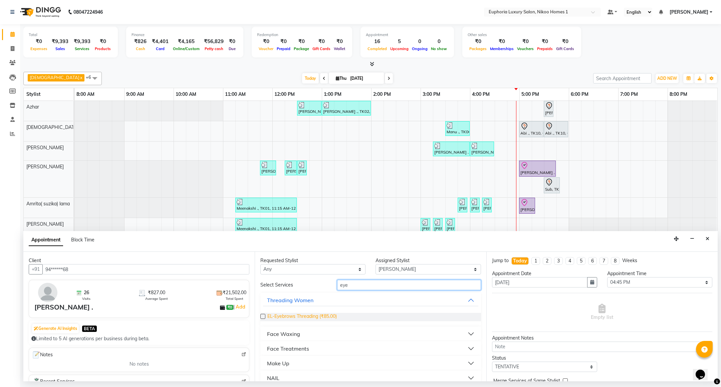
type input "eye"
click at [295, 315] on span "EL-Eyebrows Threading (₹85.00)" at bounding box center [301, 317] width 69 height 8
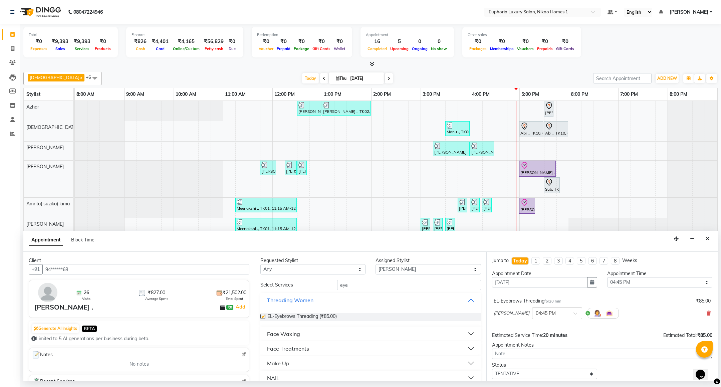
checkbox input "false"
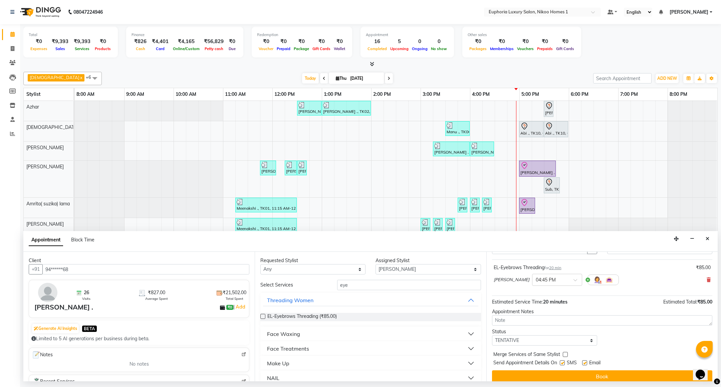
scroll to position [41, 0]
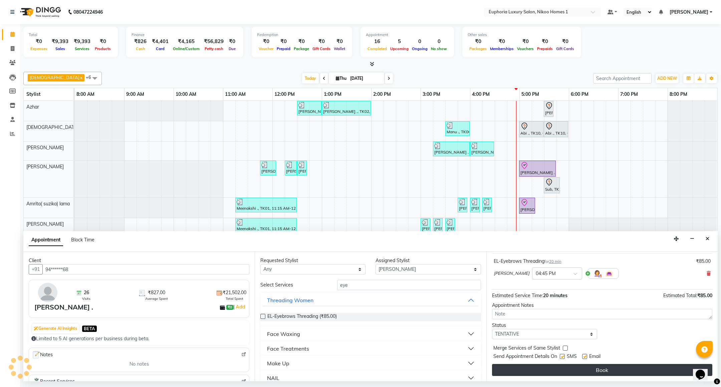
click at [577, 365] on button "Book" at bounding box center [602, 370] width 220 height 12
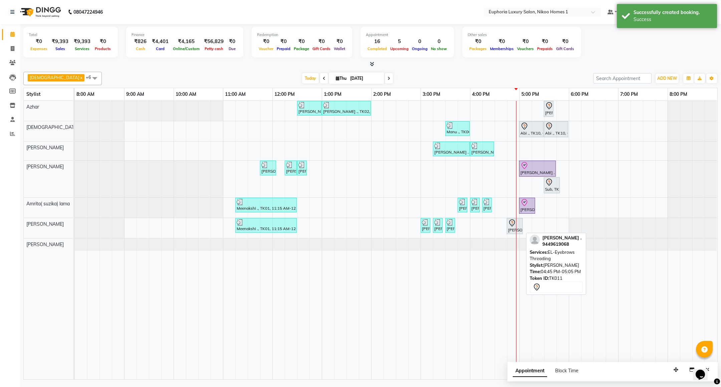
click at [514, 226] on icon at bounding box center [512, 222] width 6 height 7
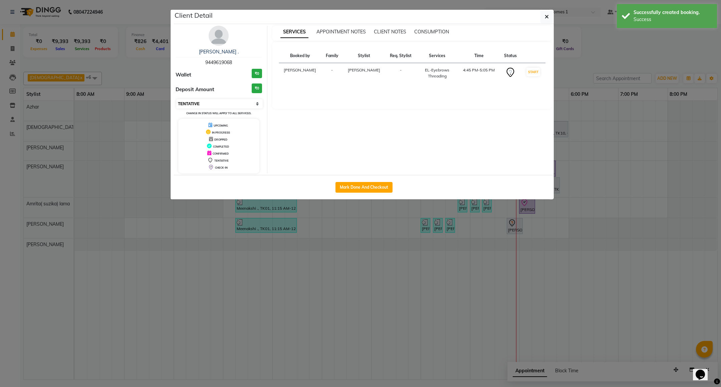
click at [210, 100] on select "Select IN SERVICE CONFIRMED TENTATIVE CHECK IN MARK DONE DROPPED UPCOMING" at bounding box center [219, 103] width 86 height 9
select select "8"
click at [176, 99] on select "Select IN SERVICE CONFIRMED TENTATIVE CHECK IN MARK DONE DROPPED UPCOMING" at bounding box center [219, 103] width 86 height 9
click at [542, 19] on button "button" at bounding box center [546, 16] width 13 height 13
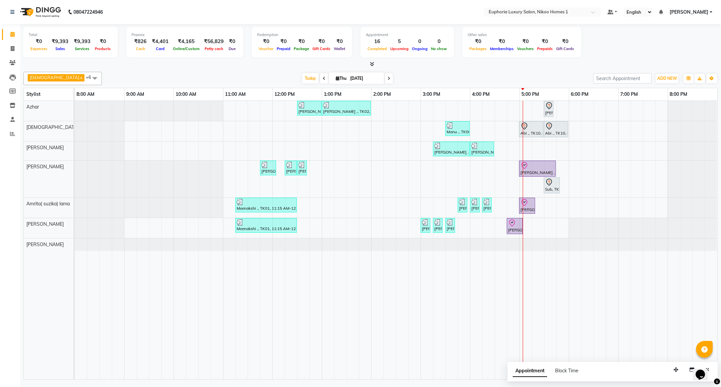
click at [697, 13] on span "[PERSON_NAME]" at bounding box center [688, 12] width 39 height 7
click at [677, 46] on link "Sign out" at bounding box center [677, 46] width 61 height 10
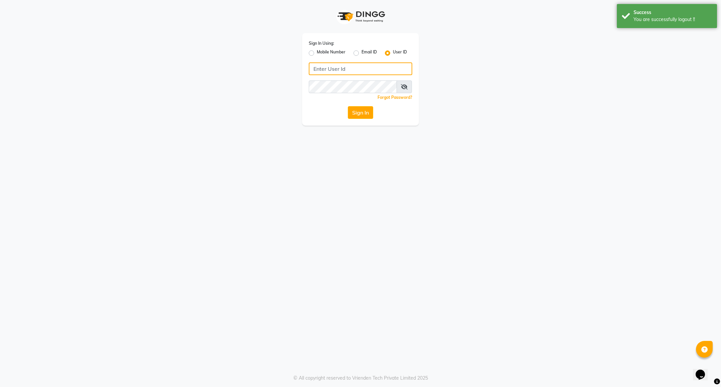
type input "8884568139"
click at [324, 51] on label "Mobile Number" at bounding box center [331, 53] width 29 height 8
click at [321, 51] on input "Mobile Number" at bounding box center [319, 51] width 4 height 4
radio input "true"
radio input "false"
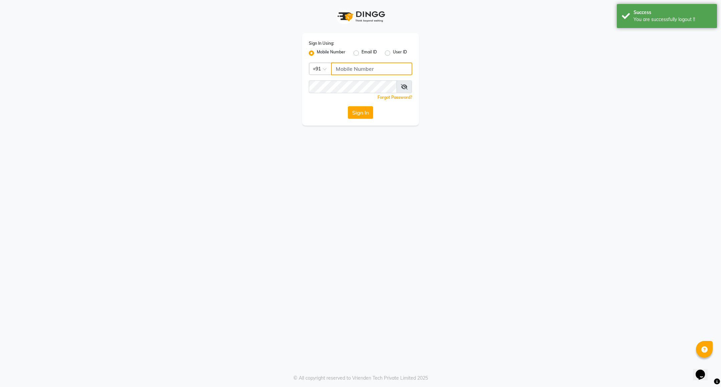
click at [345, 71] on input "Username" at bounding box center [371, 68] width 81 height 13
type input "7411165600"
click at [358, 112] on button "Sign In" at bounding box center [360, 112] width 25 height 13
